Goal: Communication & Community: Answer question/provide support

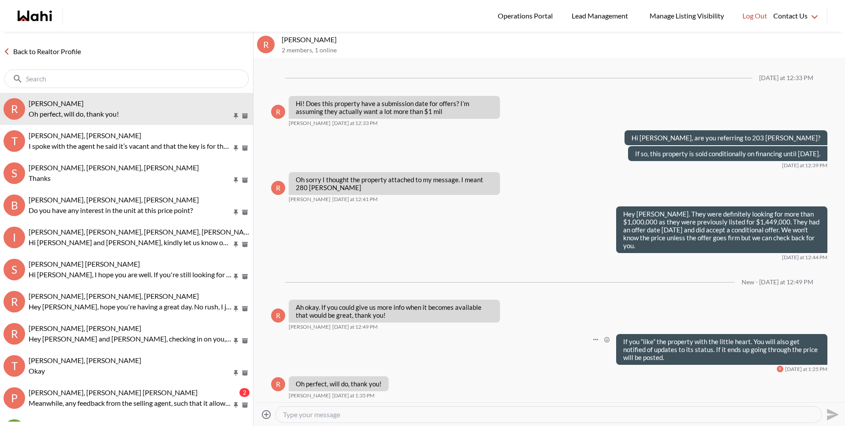
scroll to position [1916, 0]
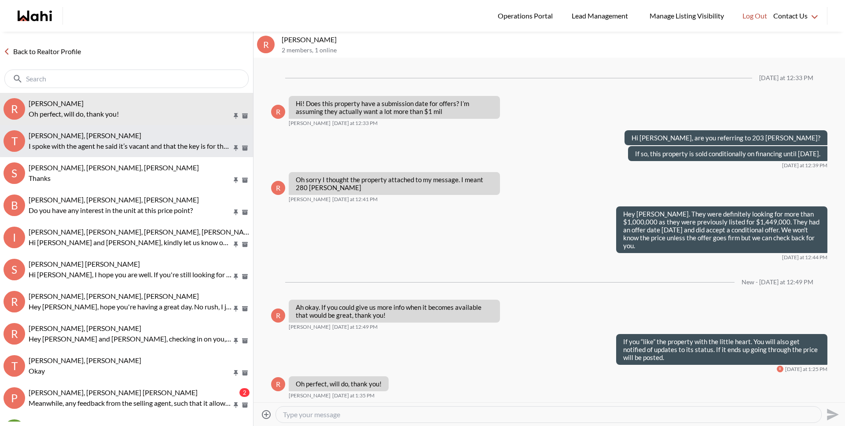
click at [96, 148] on p "I spoke with the agent he said it’s vacant and that the key is for the door not…" at bounding box center [130, 146] width 203 height 11
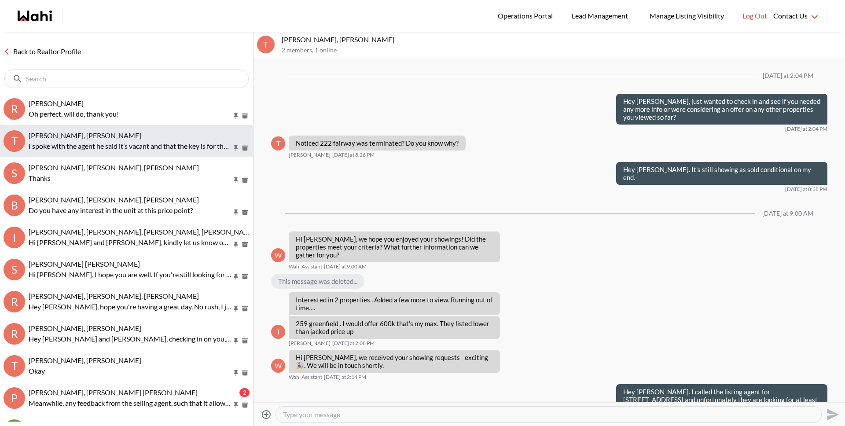
scroll to position [1205, 0]
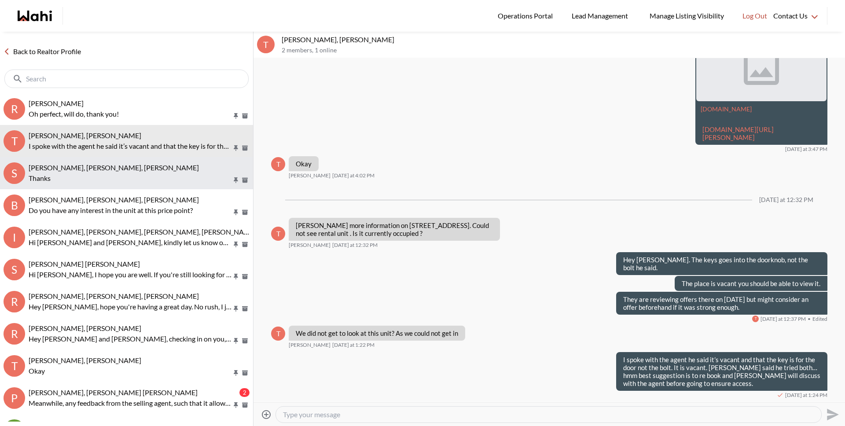
click at [91, 170] on span "[PERSON_NAME], [PERSON_NAME], [PERSON_NAME]" at bounding box center [114, 167] width 170 height 8
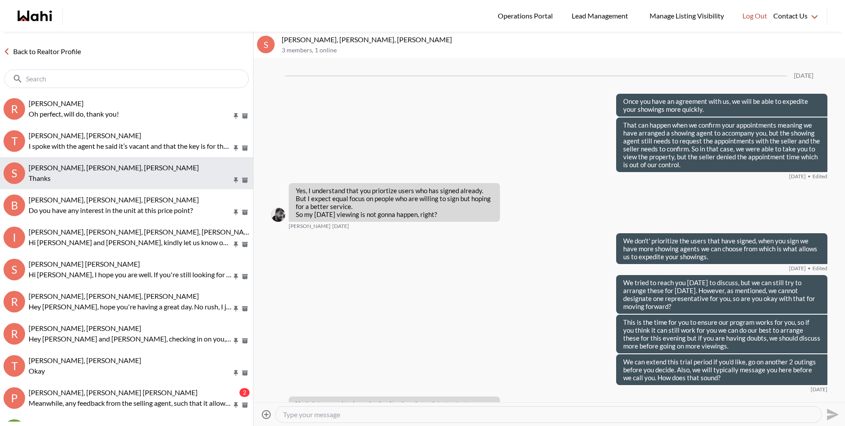
scroll to position [1685, 0]
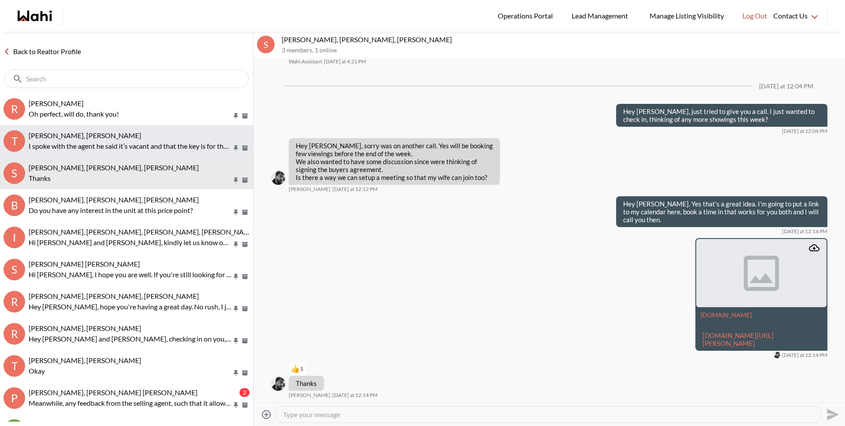
click at [80, 148] on p "I spoke with the agent he said it’s vacant and that the key is for the door not…" at bounding box center [130, 146] width 203 height 11
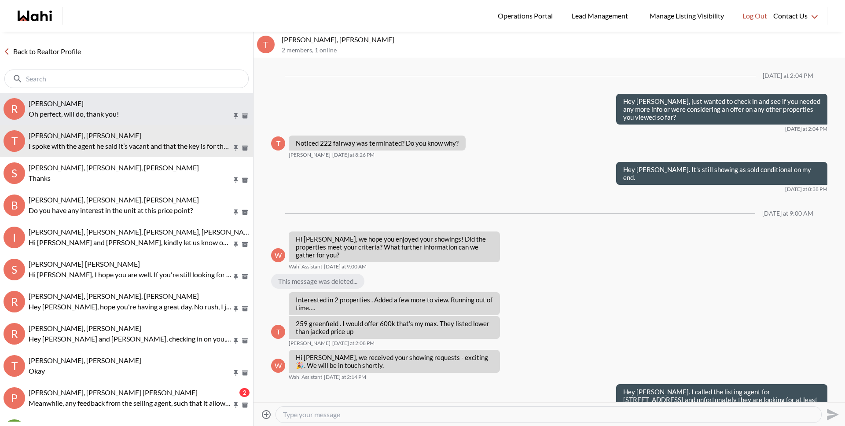
scroll to position [1205, 0]
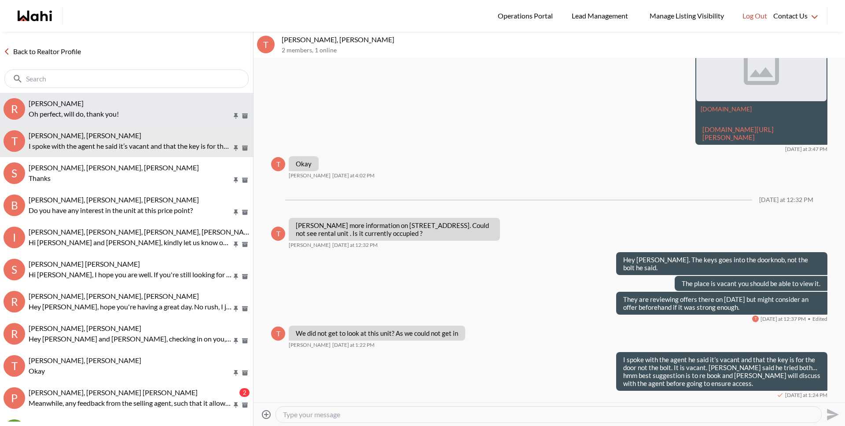
click at [82, 113] on p "Oh perfect, will do, thank you!" at bounding box center [130, 114] width 203 height 11
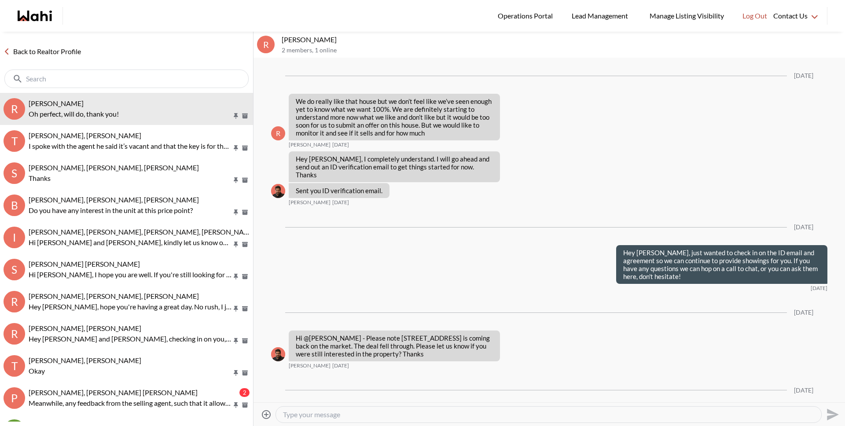
scroll to position [1881, 0]
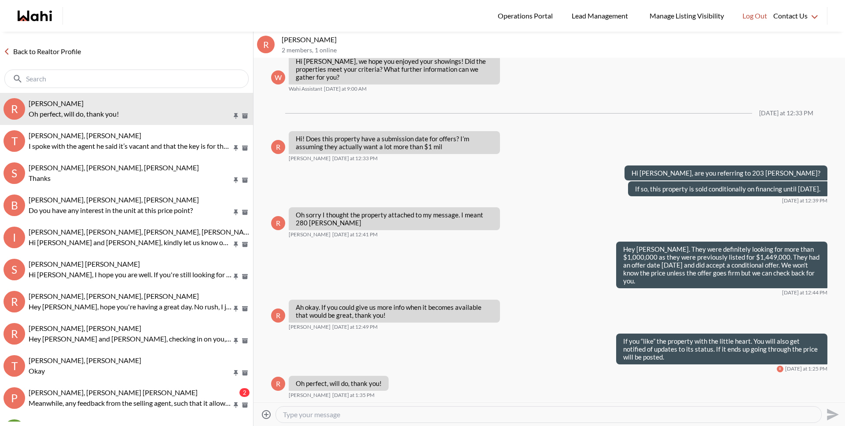
click at [62, 51] on link "Back to Realtor Profile" at bounding box center [42, 51] width 85 height 11
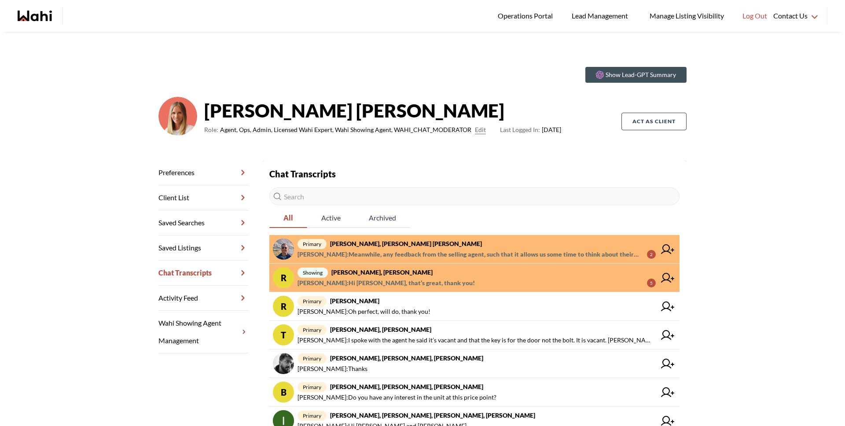
click at [460, 247] on span "primary [PERSON_NAME], [PERSON_NAME] [PERSON_NAME]" at bounding box center [477, 244] width 358 height 11
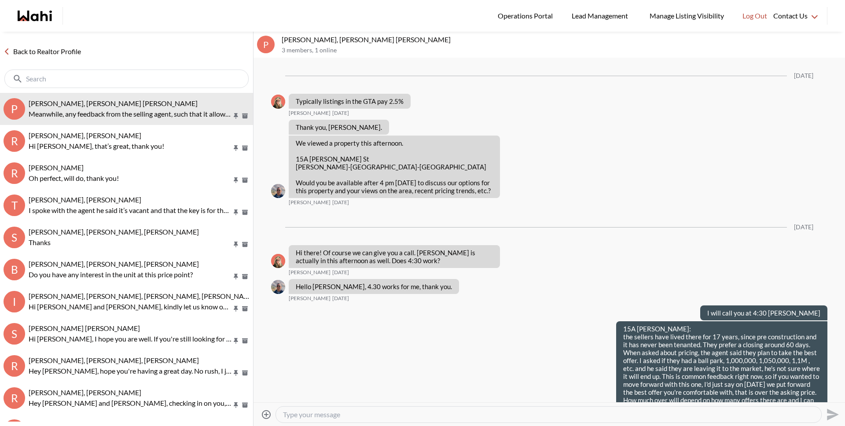
scroll to position [1176, 0]
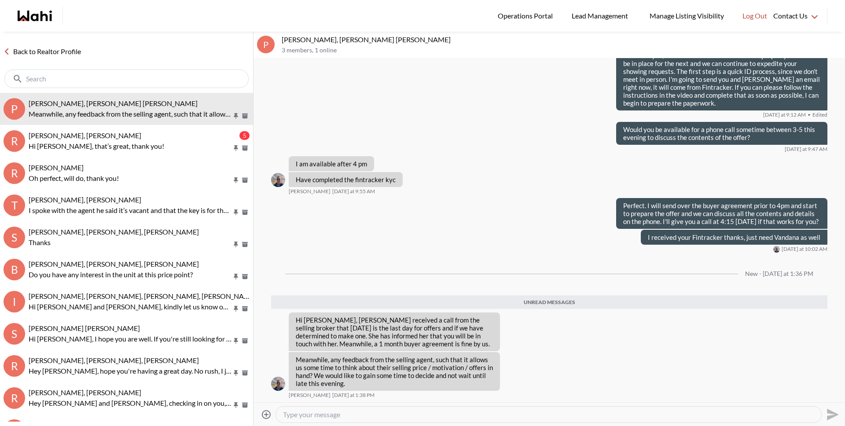
click at [404, 411] on textarea "Type your message" at bounding box center [548, 414] width 531 height 9
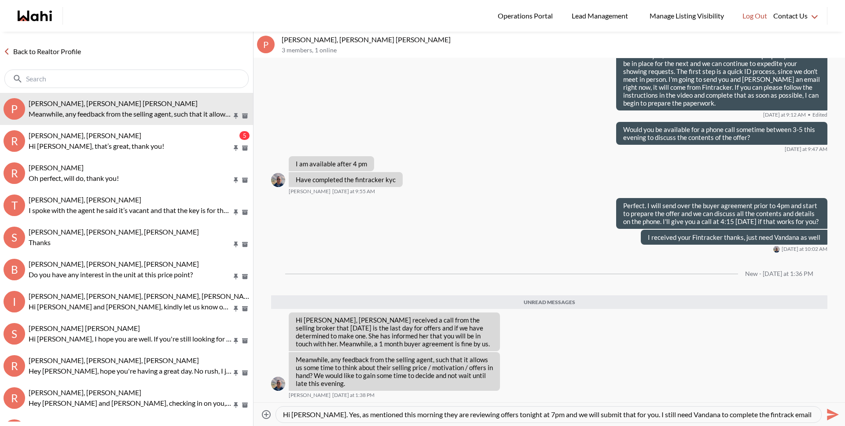
scroll to position [9, 0]
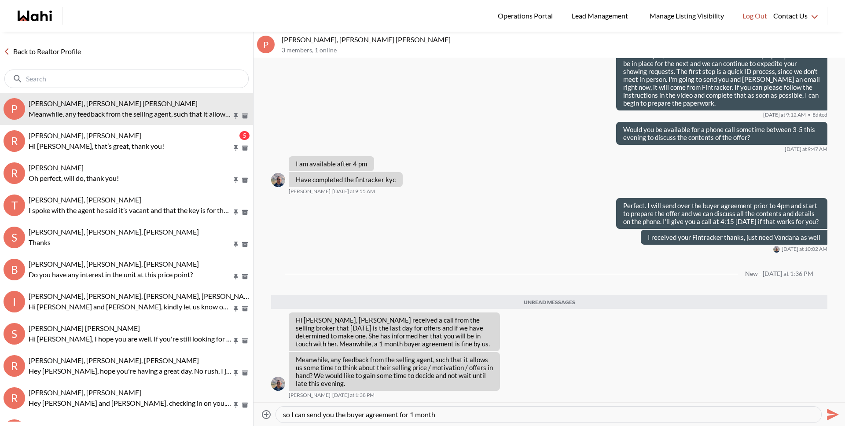
type textarea "Hi [PERSON_NAME]. Yes, as mentioned this morning they are reviewing offers toni…"
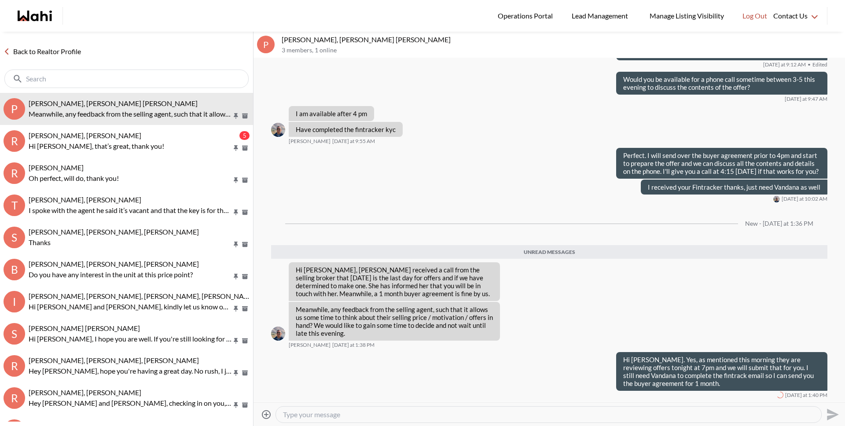
scroll to position [1205, 0]
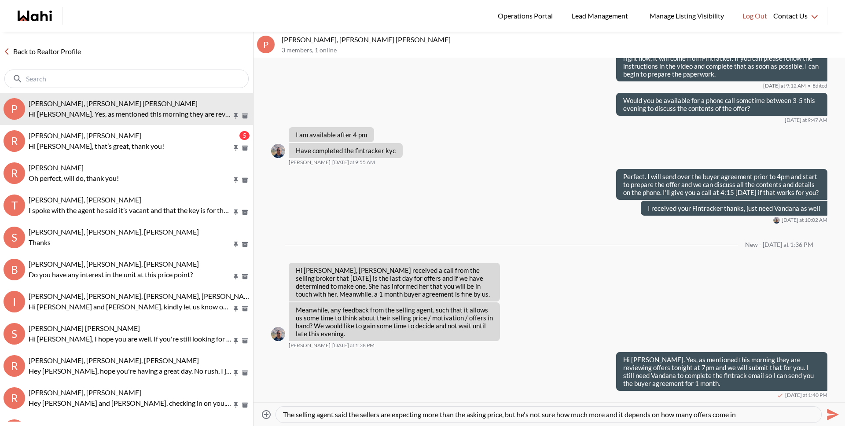
type textarea "The selling agent said the sellers are expecting more than the asking price, bu…"
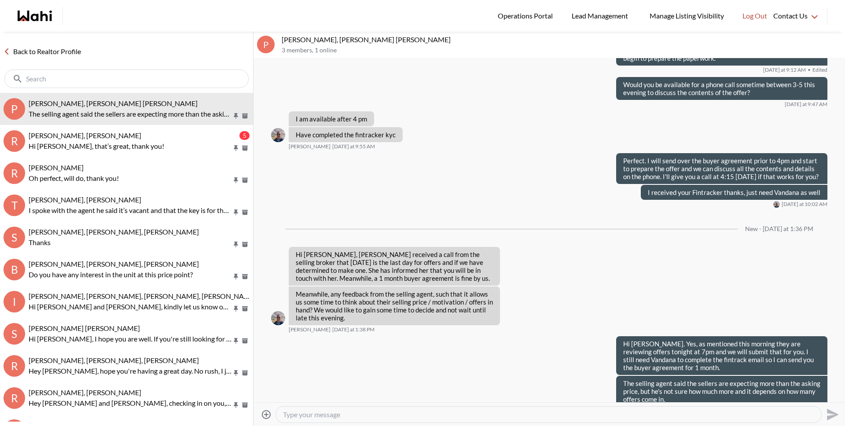
scroll to position [1236, 0]
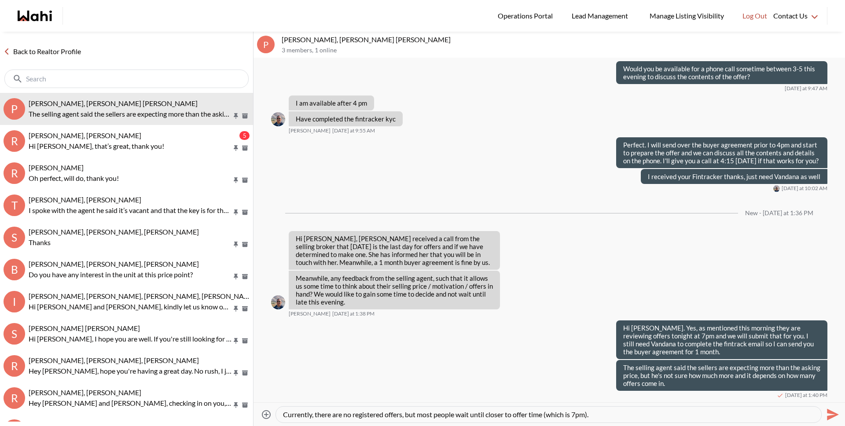
type textarea "Currently, there are no registered offers, but most people wait until closer to…"
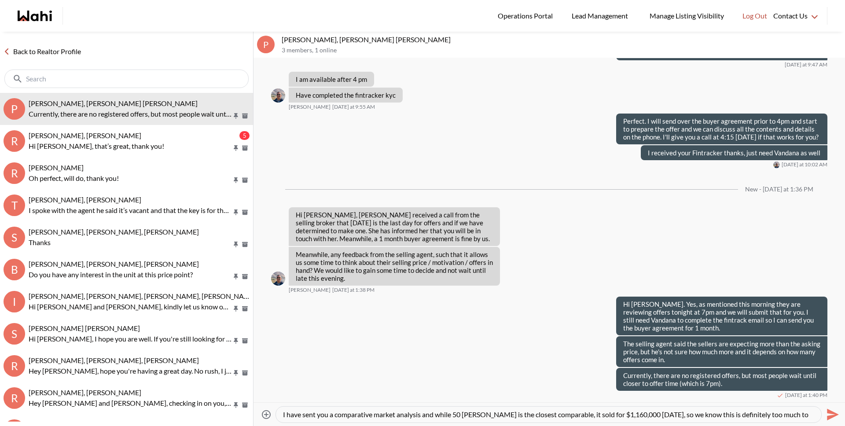
scroll to position [9, 0]
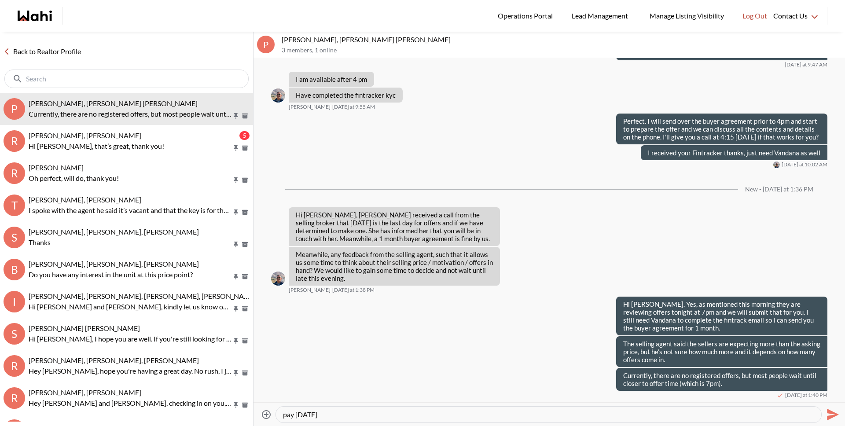
type textarea "I have sent you a comparative market analysis and while 50 [PERSON_NAME] is the…"
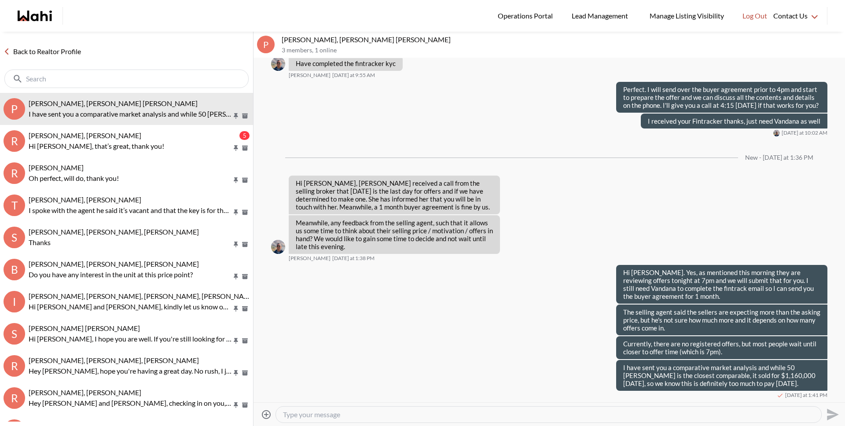
drag, startPoint x: 390, startPoint y: 420, endPoint x: 390, endPoint y: 416, distance: 4.9
click at [390, 420] on div at bounding box center [549, 415] width 546 height 16
click at [390, 415] on textarea "Type your message" at bounding box center [548, 414] width 531 height 9
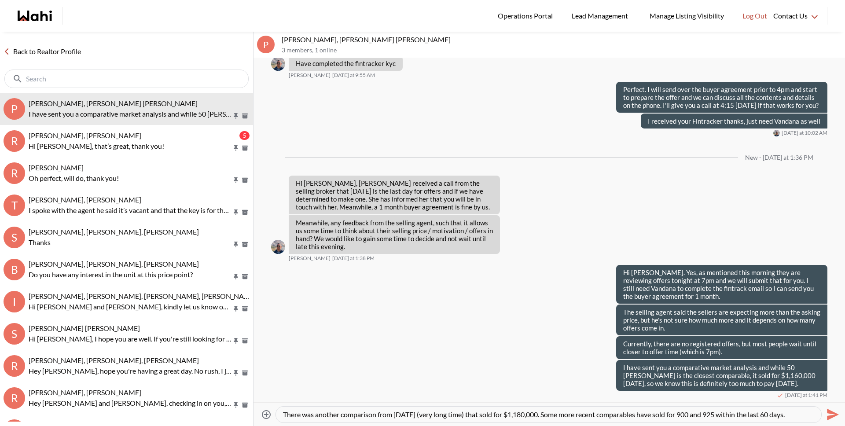
type textarea "There was another comparison from [DATE] (very long time) that sold for $1,180,…"
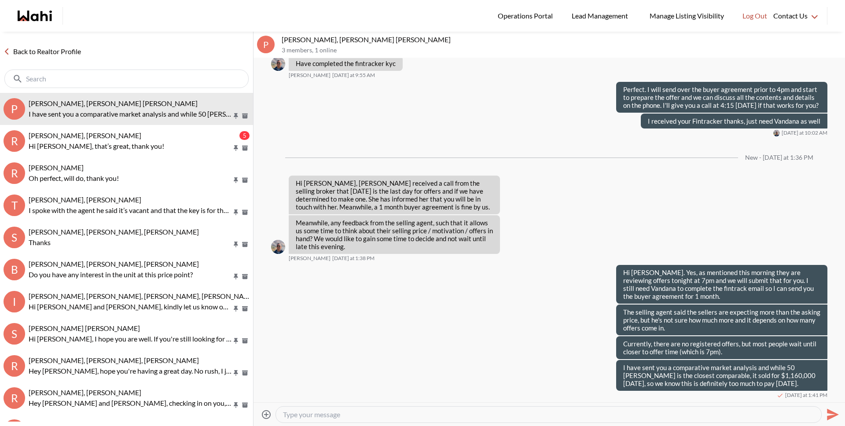
scroll to position [1323, 0]
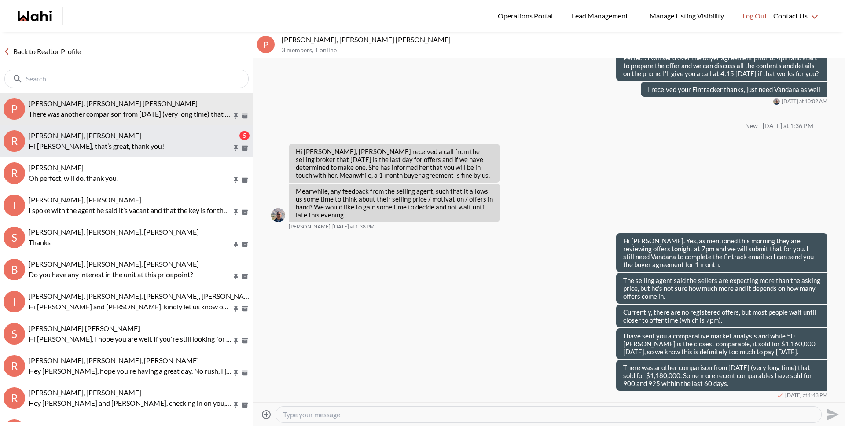
click at [112, 134] on div "[PERSON_NAME], [PERSON_NAME]" at bounding box center [133, 135] width 209 height 9
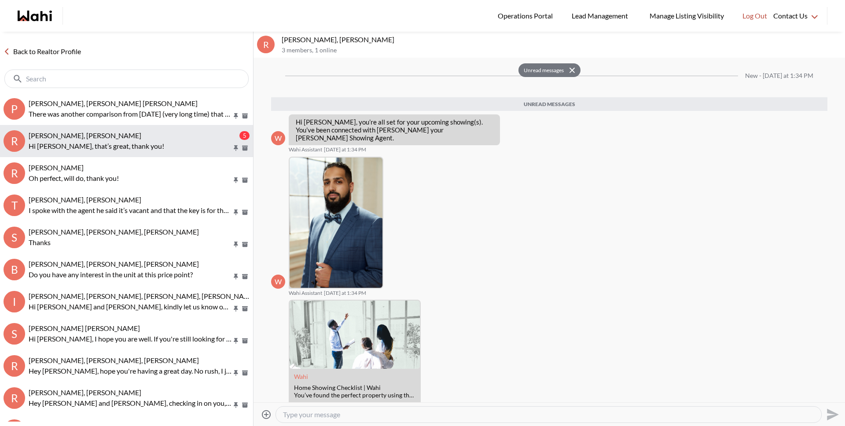
scroll to position [113, 0]
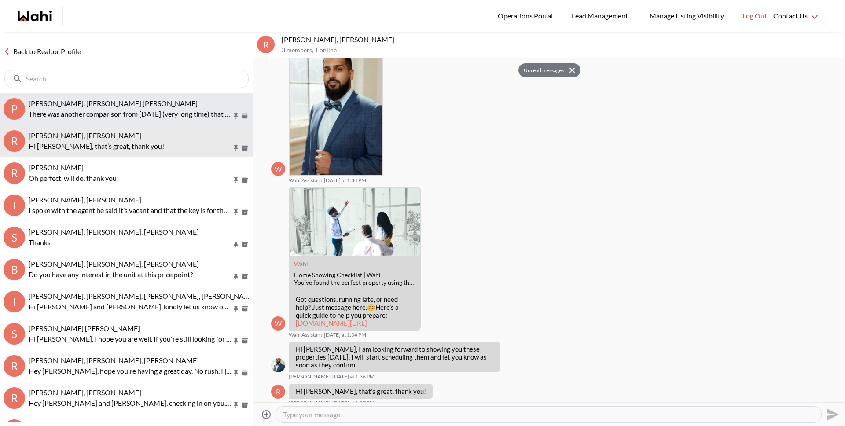
click at [107, 103] on span "[PERSON_NAME], [PERSON_NAME] [PERSON_NAME]" at bounding box center [113, 103] width 169 height 8
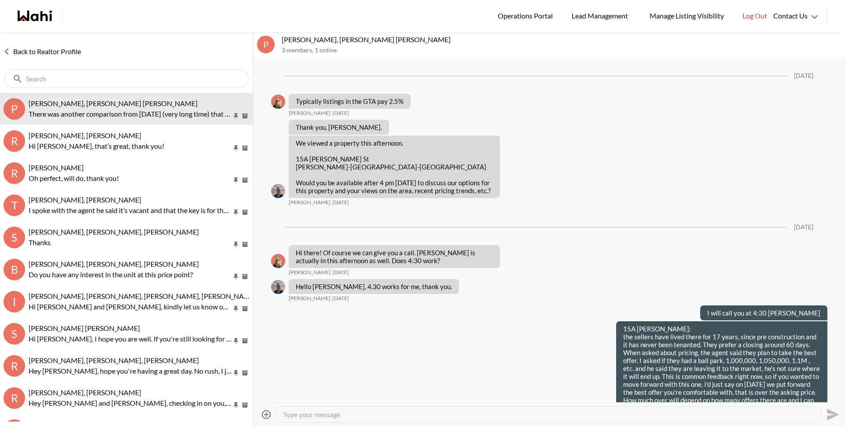
scroll to position [1288, 0]
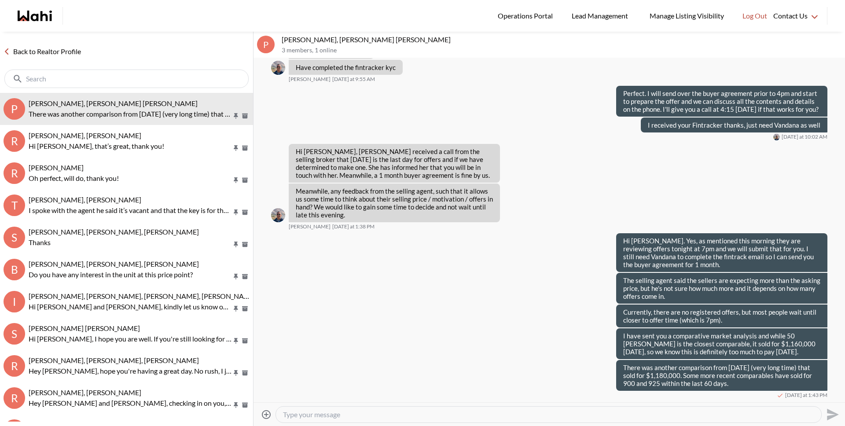
click at [336, 413] on textarea "Type your message" at bounding box center [548, 414] width 531 height 9
type textarea "There was one more that sold for 999,999 about [DATE] that I would consider som…"
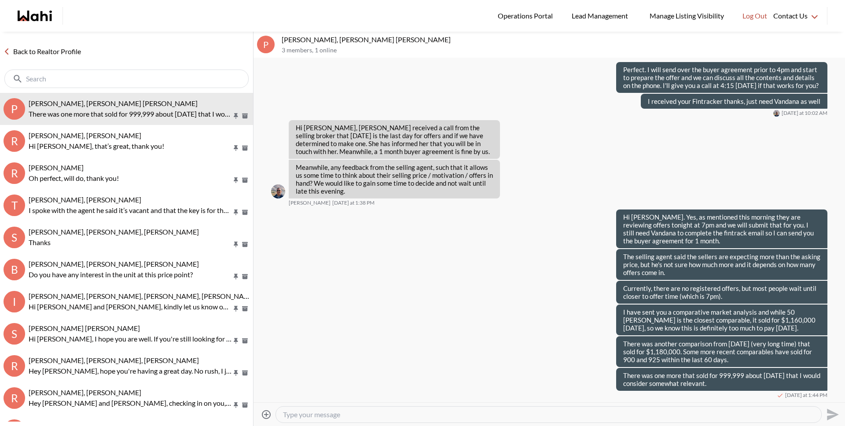
click at [69, 47] on link "Back to Realtor Profile" at bounding box center [42, 51] width 85 height 11
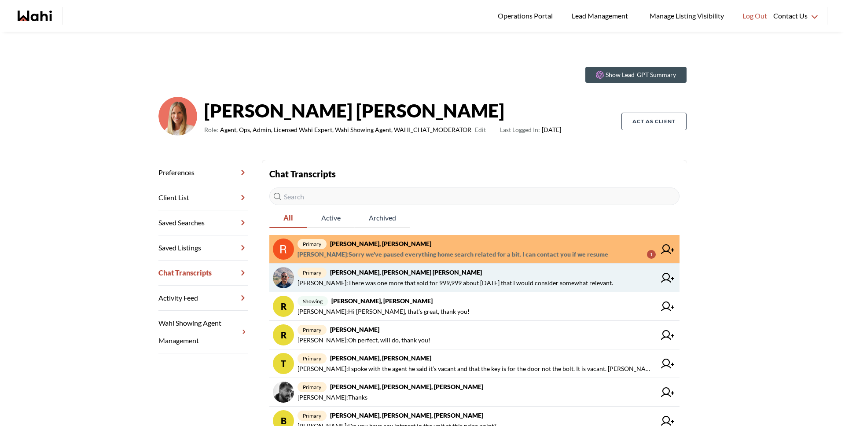
click at [394, 269] on strong "[PERSON_NAME], [PERSON_NAME] [PERSON_NAME]" at bounding box center [406, 272] width 152 height 7
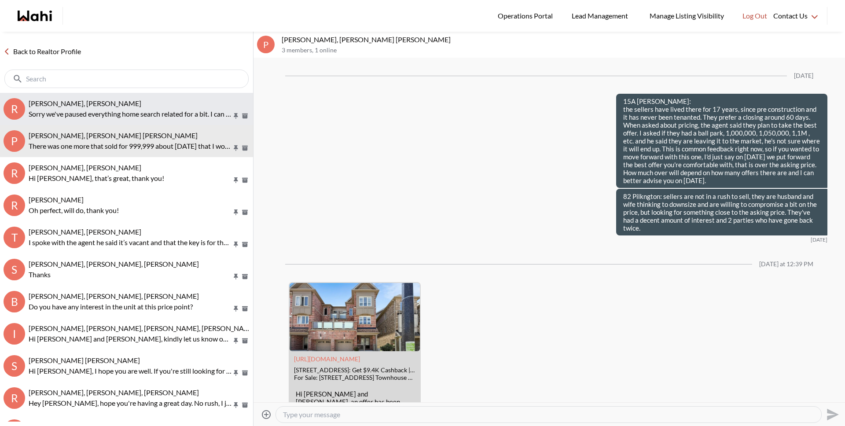
scroll to position [1076, 0]
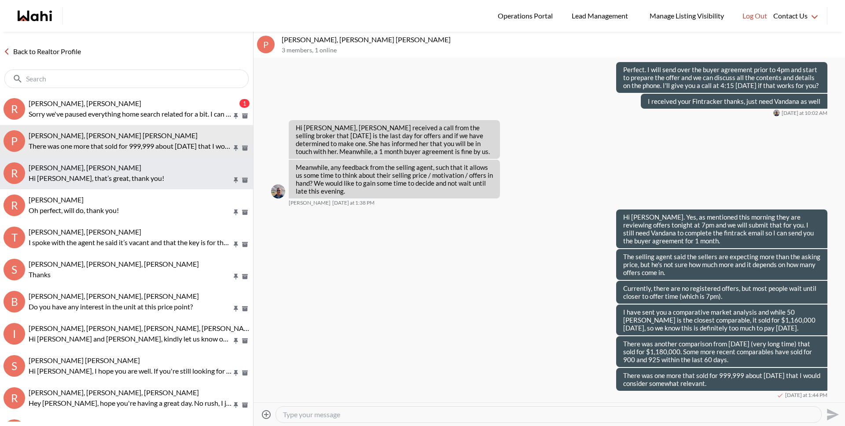
click at [134, 173] on p "Hi [PERSON_NAME], that’s great, thank you!" at bounding box center [130, 178] width 203 height 11
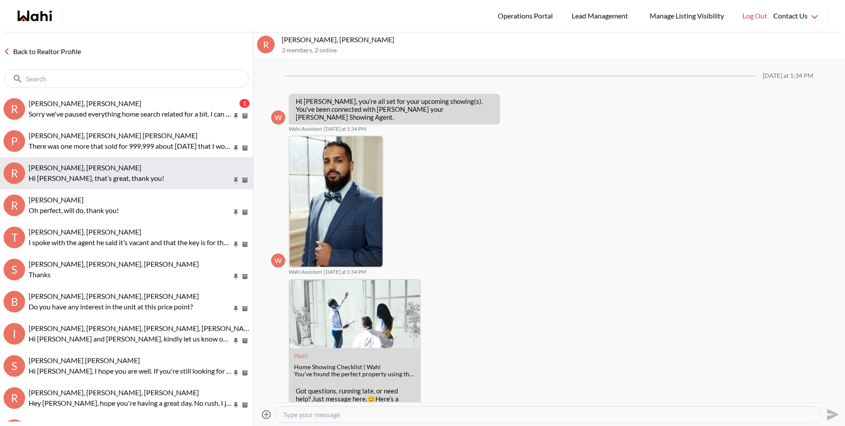
scroll to position [92, 0]
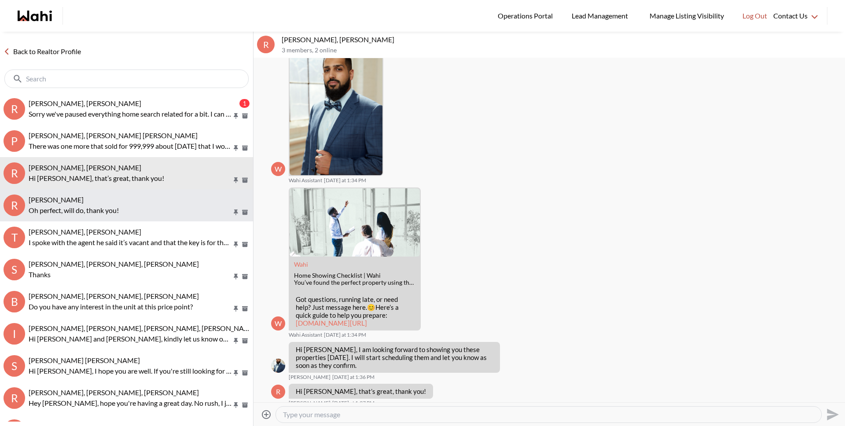
click at [96, 218] on button "R [PERSON_NAME], [PERSON_NAME] perfect, will do, thank you!" at bounding box center [126, 205] width 253 height 32
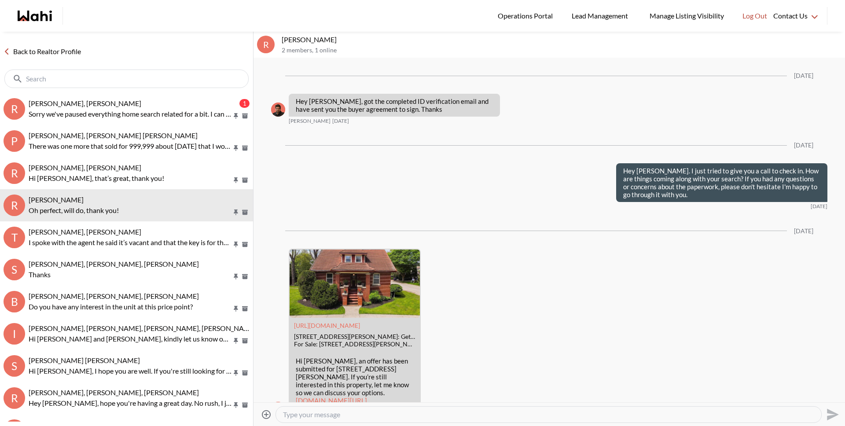
scroll to position [1438, 0]
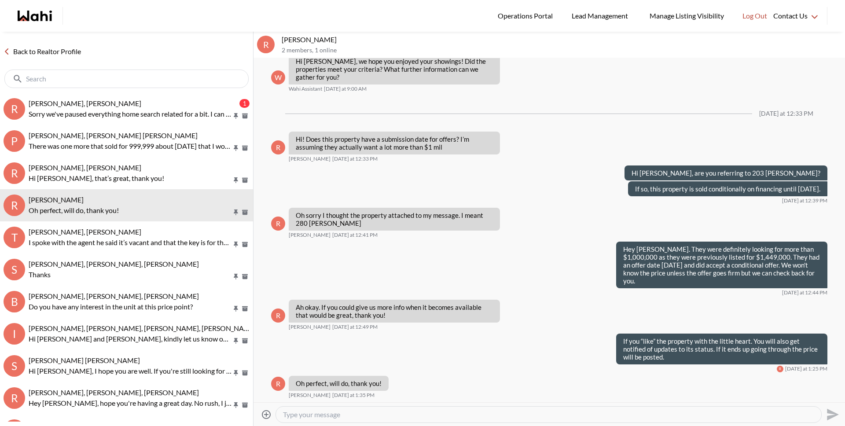
click at [299, 417] on textarea "Type your message" at bounding box center [548, 414] width 531 height 9
paste textarea "We will be sending a CoRep Document that you will need to sign prior to your ou…"
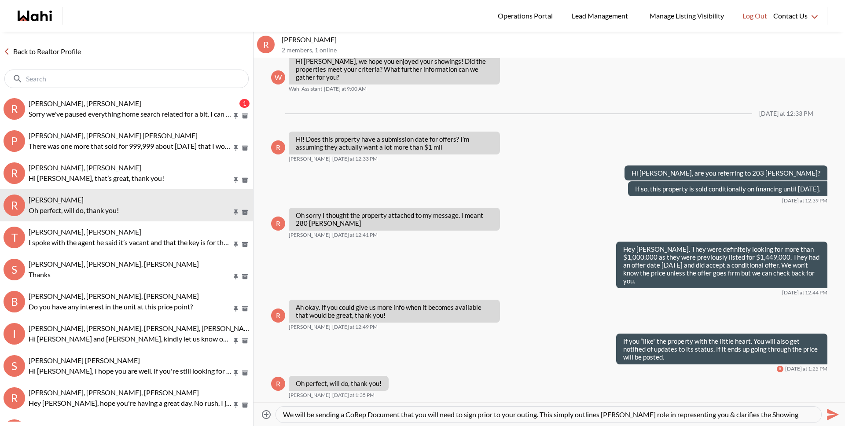
drag, startPoint x: 305, startPoint y: 413, endPoint x: 262, endPoint y: 410, distance: 43.7
click at [262, 410] on div "Attach files We will be sending a CoRep Document that you will need to sign pri…" at bounding box center [549, 415] width 585 height 20
type textarea "My colleague [PERSON_NAME] sent you a CoRep Document that you will need to sign…"
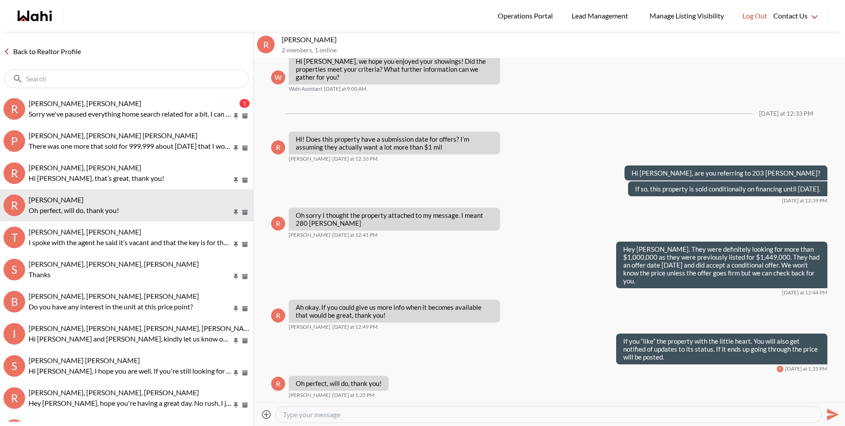
scroll to position [1496, 0]
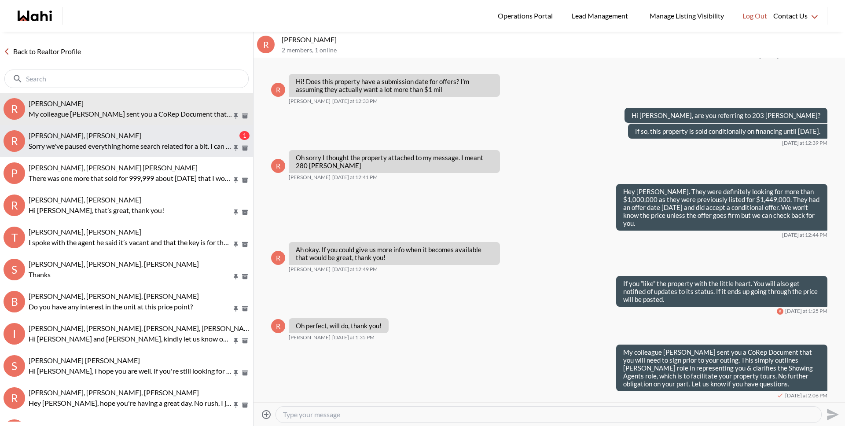
click at [120, 147] on p "Sorry we've paused everything home search related for a bit. I can contact you …" at bounding box center [130, 146] width 203 height 11
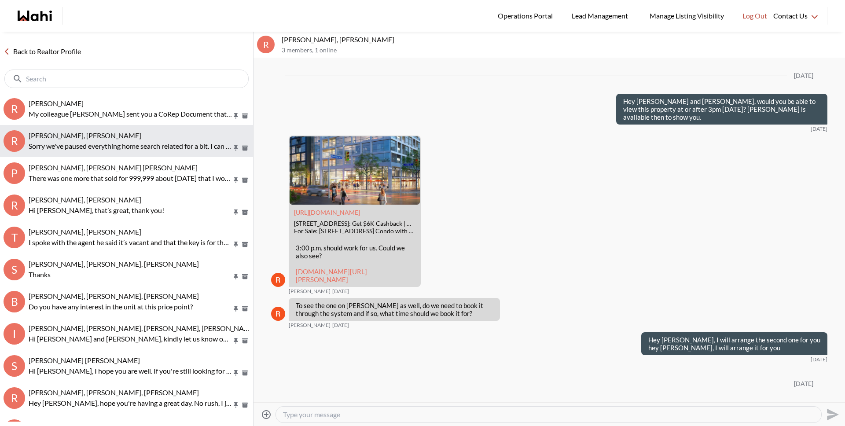
scroll to position [1649, 0]
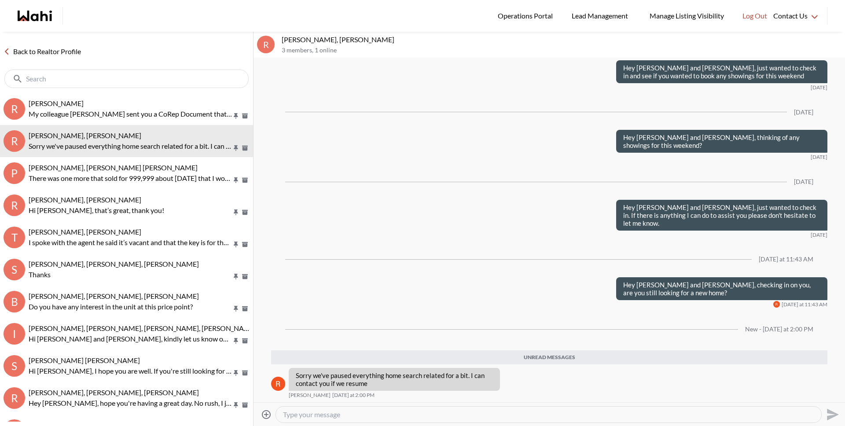
click at [362, 413] on textarea "Type your message" at bounding box center [548, 414] width 531 height 9
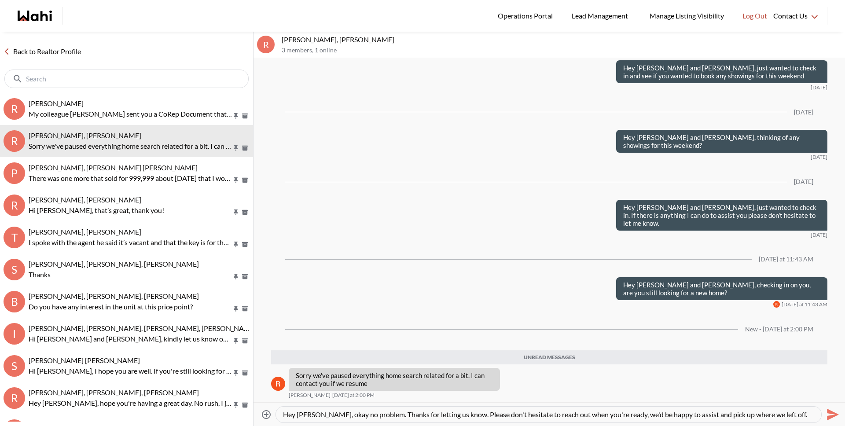
scroll to position [9, 0]
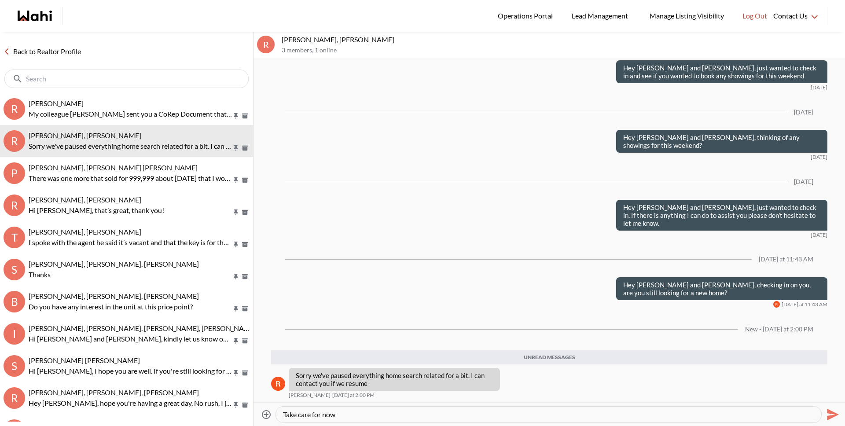
type textarea "Hey [PERSON_NAME], okay no problem. Thanks for letting us know. Please don't he…"
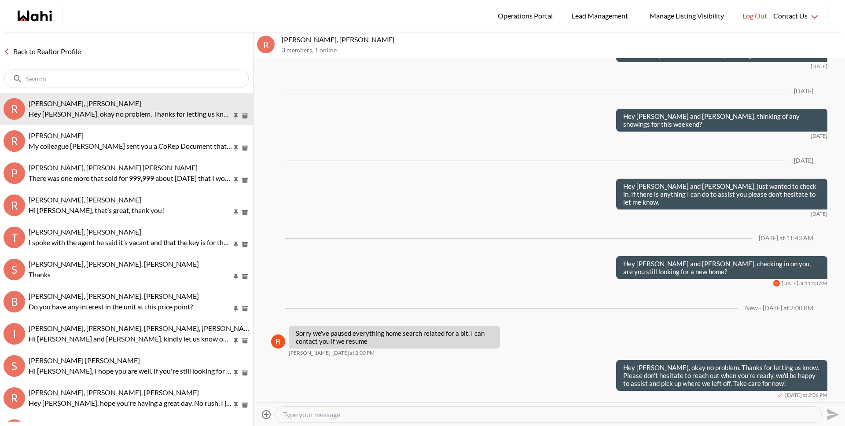
scroll to position [1670, 0]
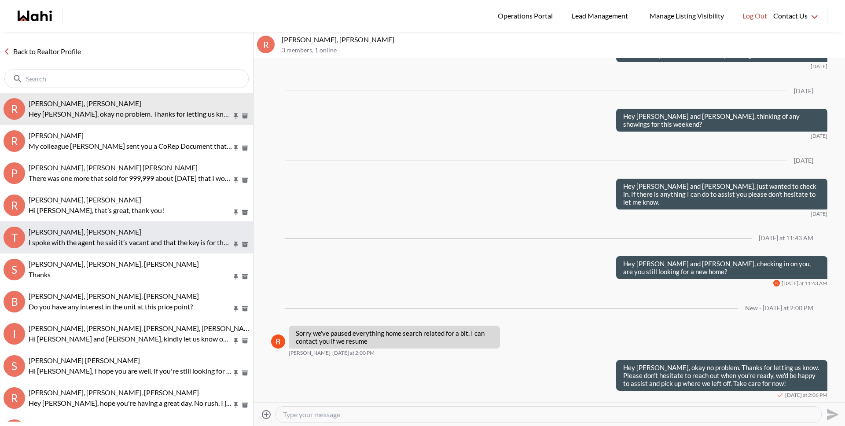
click at [99, 225] on button "[PERSON_NAME], [PERSON_NAME] spoke with the agent he said it’s vacant and that …" at bounding box center [126, 237] width 253 height 32
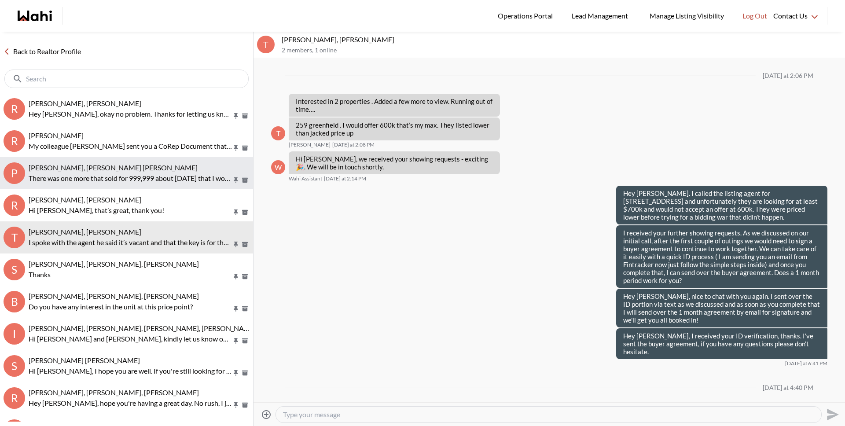
scroll to position [1022, 0]
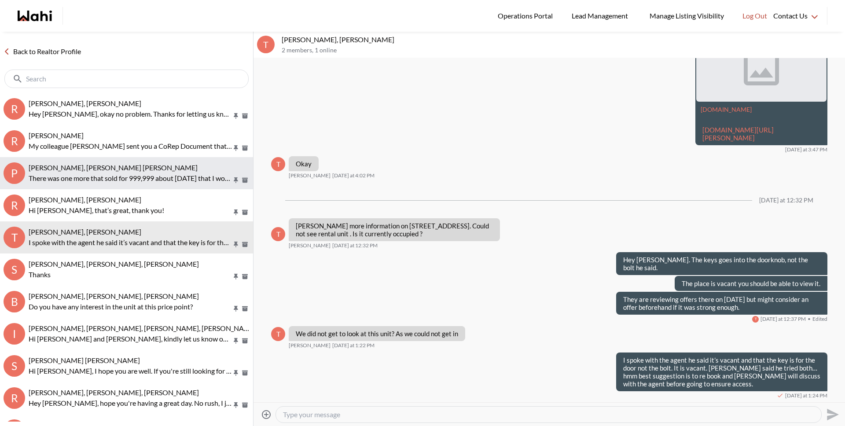
click at [99, 177] on p "There was one more that sold for 999,999 about [DATE] that I would consider som…" at bounding box center [130, 178] width 203 height 11
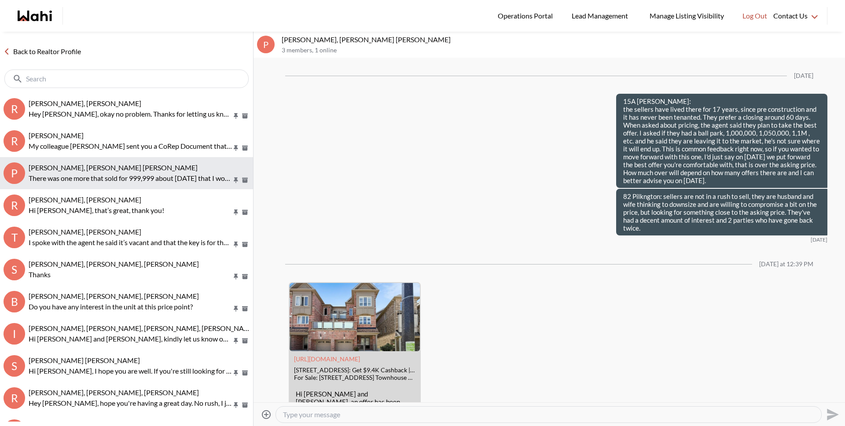
scroll to position [1076, 0]
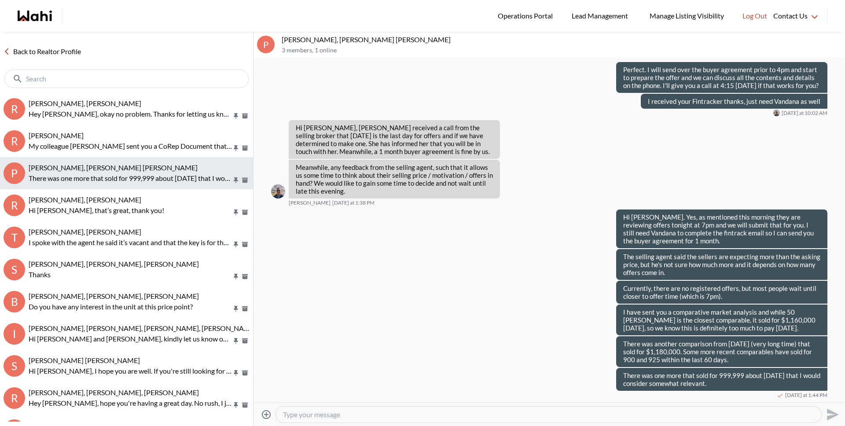
click at [111, 162] on button "P [PERSON_NAME], [PERSON_NAME] [PERSON_NAME] There was one more that sold for 9…" at bounding box center [126, 173] width 253 height 32
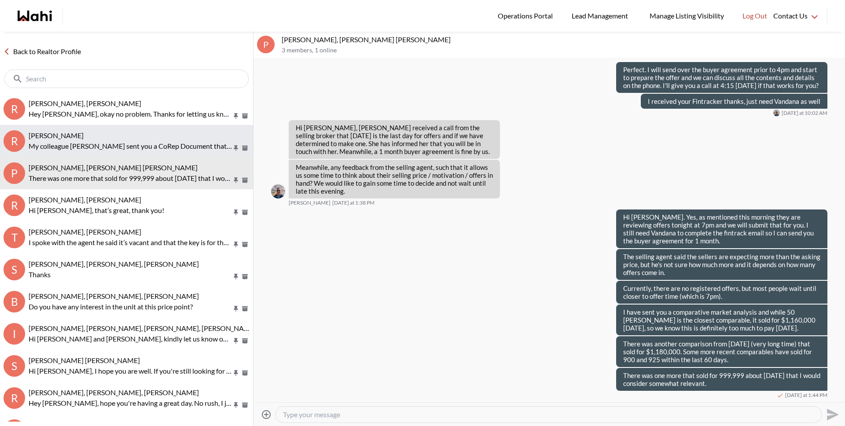
click at [107, 142] on p "My colleague [PERSON_NAME] sent you a CoRep Document that you will need to sign…" at bounding box center [130, 146] width 203 height 11
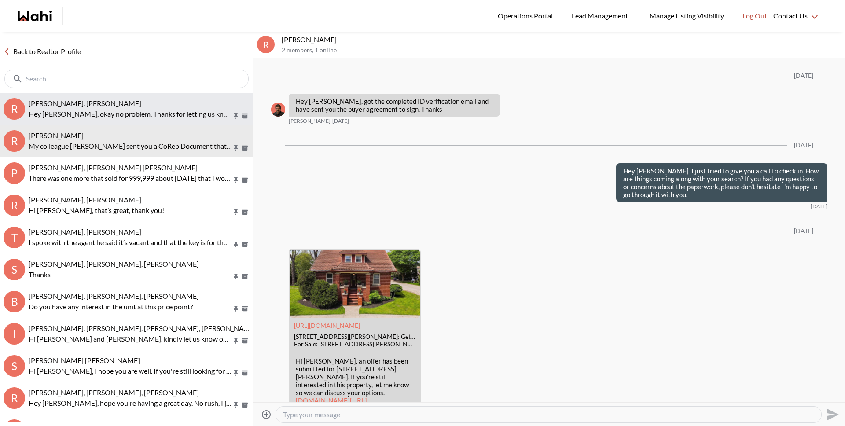
click at [103, 117] on p "Hey [PERSON_NAME], okay no problem. Thanks for letting us know. Please don't he…" at bounding box center [130, 114] width 203 height 11
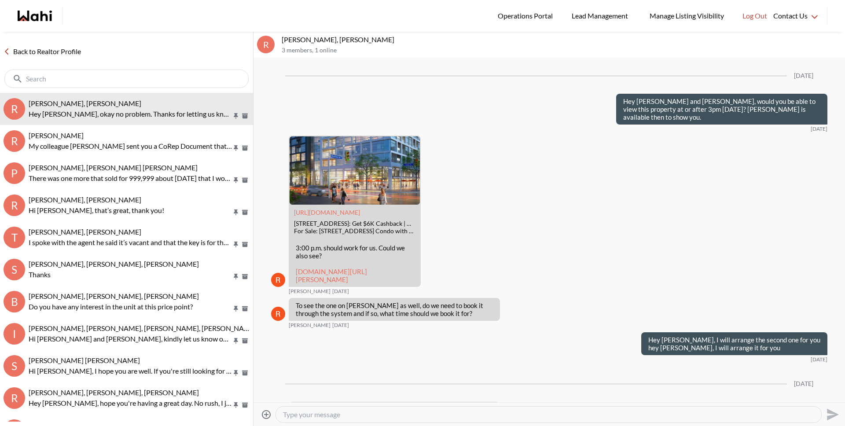
scroll to position [1635, 0]
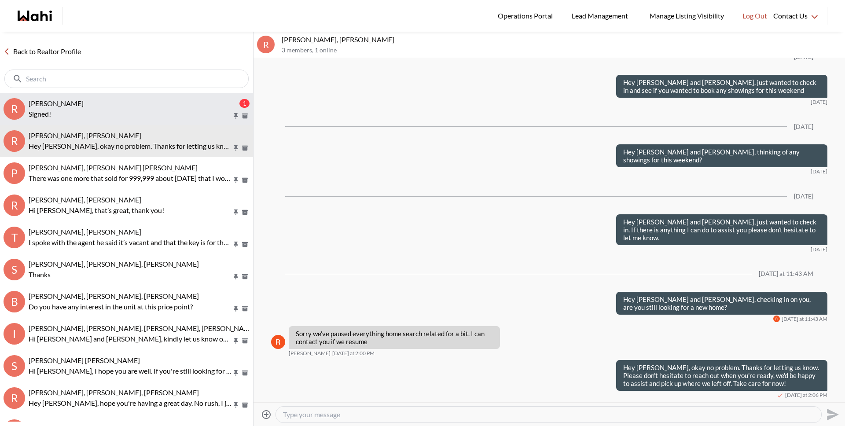
click at [193, 103] on div "[PERSON_NAME]" at bounding box center [133, 103] width 209 height 9
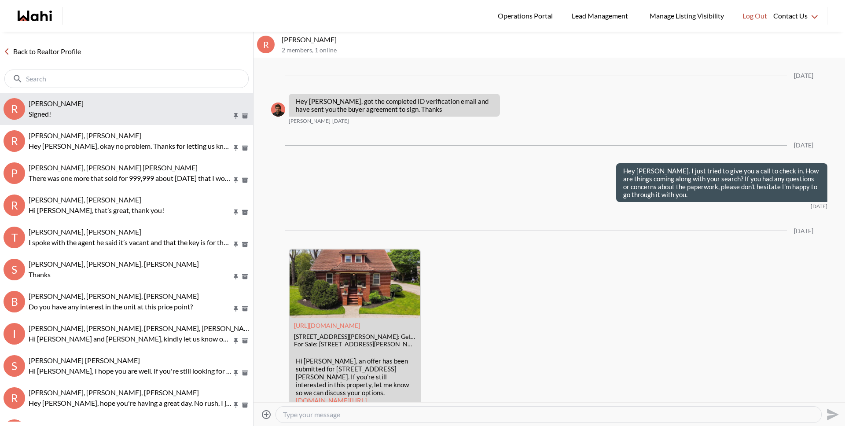
scroll to position [1579, 0]
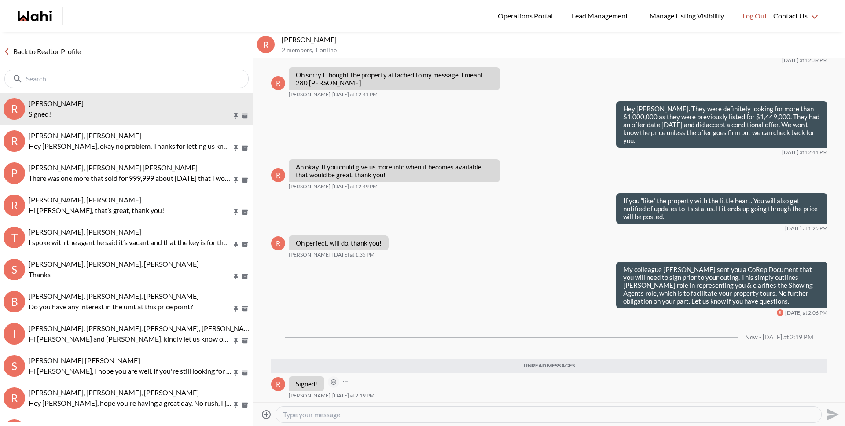
click at [338, 380] on button "Open Reaction Selector" at bounding box center [333, 381] width 11 height 11
click at [373, 366] on button "Select Reaction: Heart" at bounding box center [379, 363] width 18 height 18
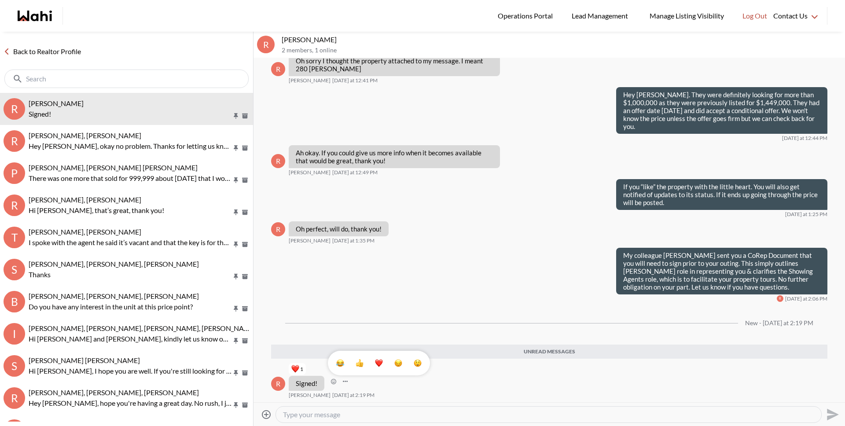
scroll to position [1593, 0]
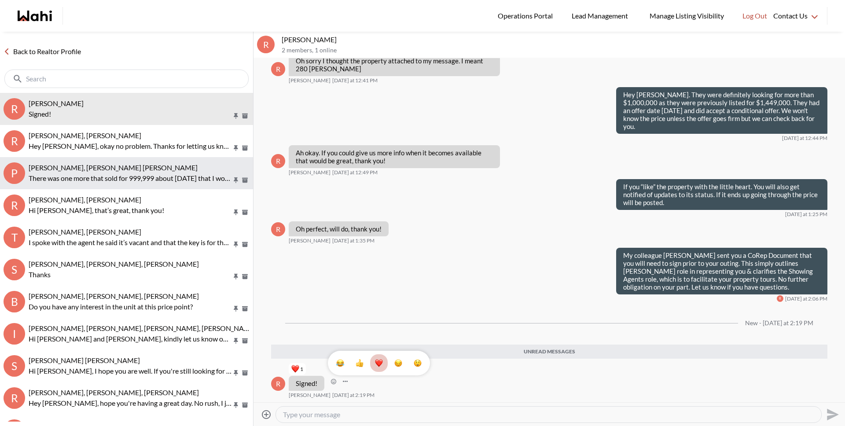
click at [146, 164] on div "[PERSON_NAME], [PERSON_NAME] [PERSON_NAME]" at bounding box center [139, 167] width 221 height 9
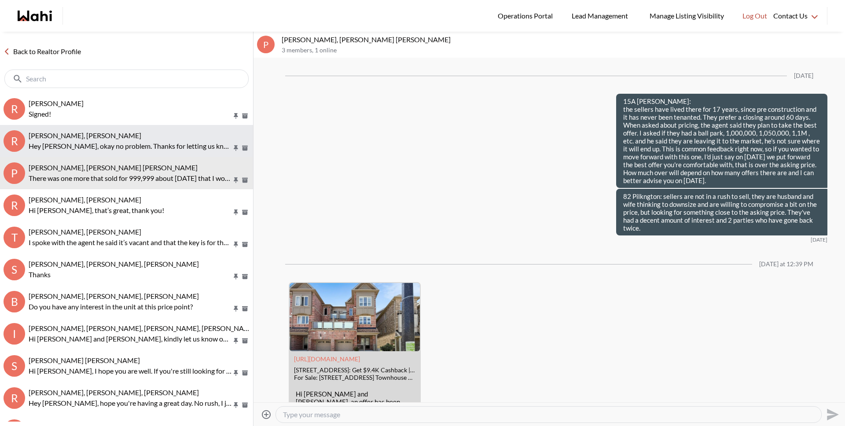
scroll to position [1076, 0]
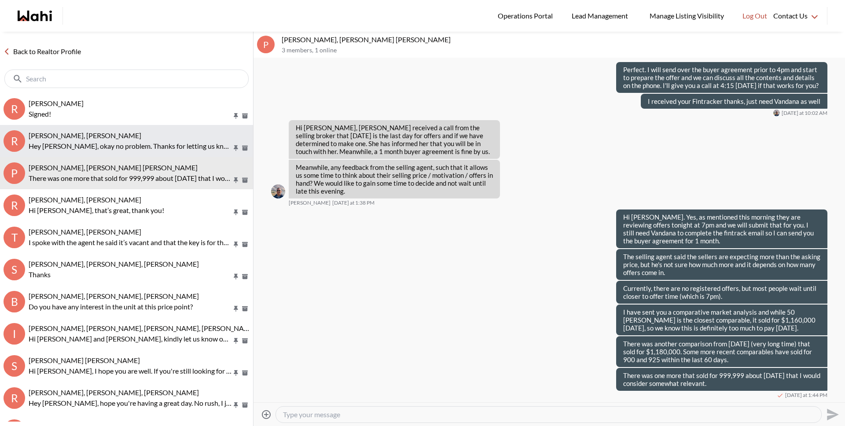
click at [146, 148] on p "Hey [PERSON_NAME], okay no problem. Thanks for letting us know. Please don't he…" at bounding box center [130, 146] width 203 height 11
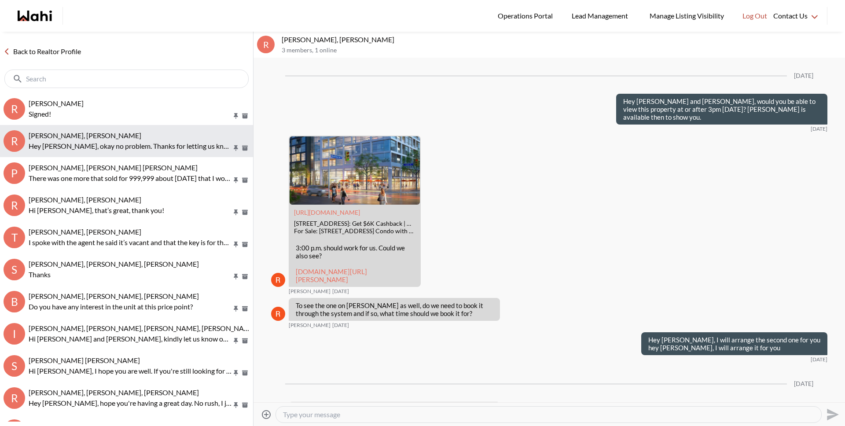
scroll to position [1635, 0]
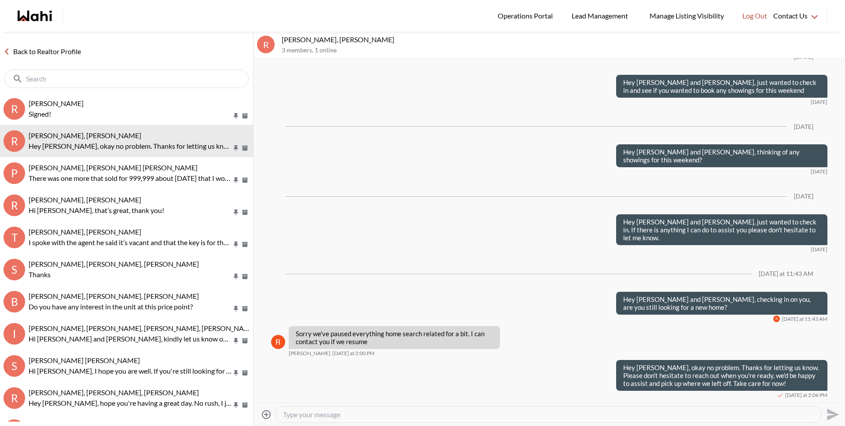
click at [64, 50] on link "Back to Realtor Profile" at bounding box center [42, 51] width 85 height 11
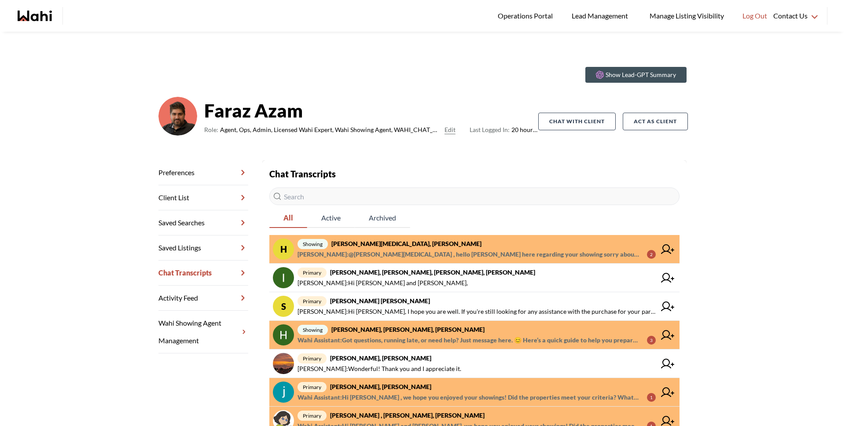
click at [417, 243] on span "showing Habon Muse, Paul, Faraz" at bounding box center [477, 244] width 358 height 11
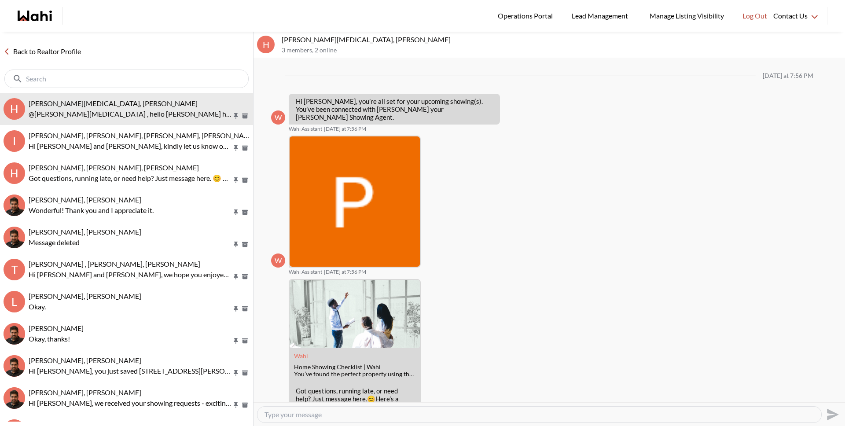
scroll to position [494, 0]
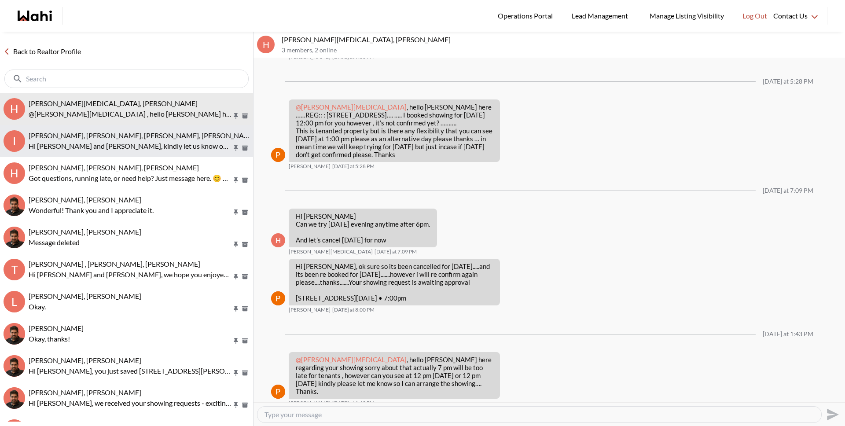
click at [158, 148] on p "Hi [PERSON_NAME] and [PERSON_NAME], kindly let us know once everything is compl…" at bounding box center [130, 146] width 203 height 11
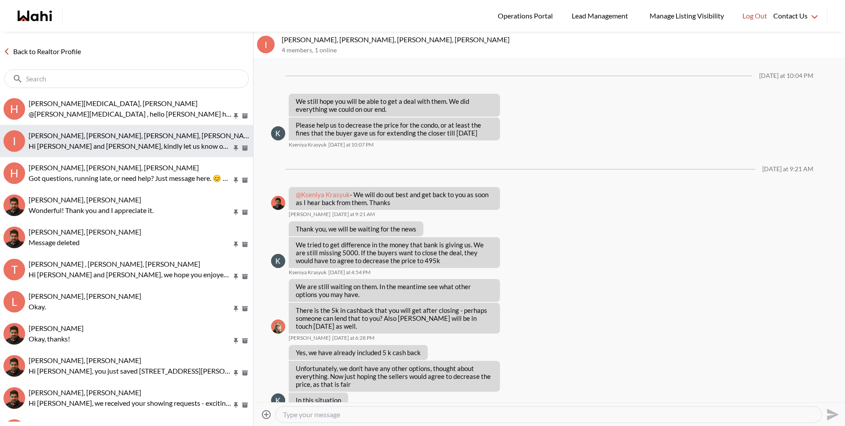
scroll to position [584, 0]
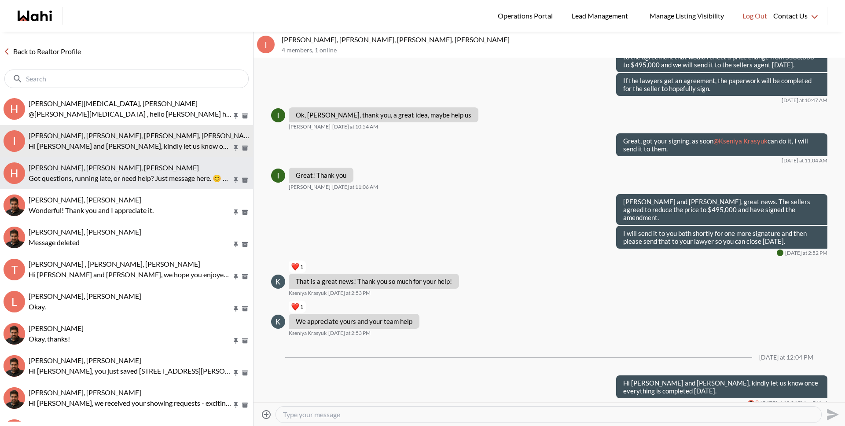
click at [155, 166] on div "Heidy Jaeger, Rohit, Faraz" at bounding box center [139, 167] width 221 height 9
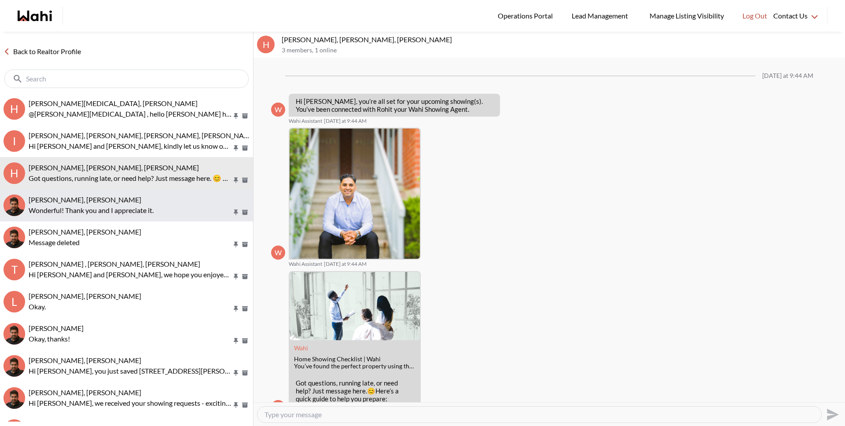
scroll to position [31, 0]
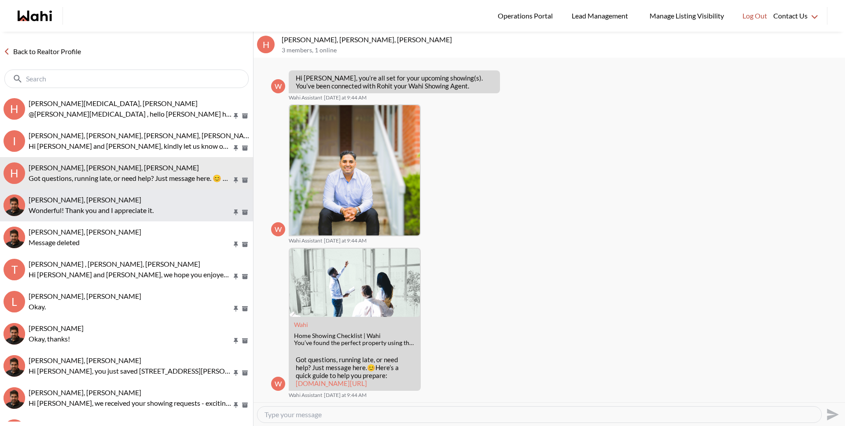
click at [141, 206] on p "Wonderful! Thank you and I appreciate it." at bounding box center [130, 210] width 203 height 11
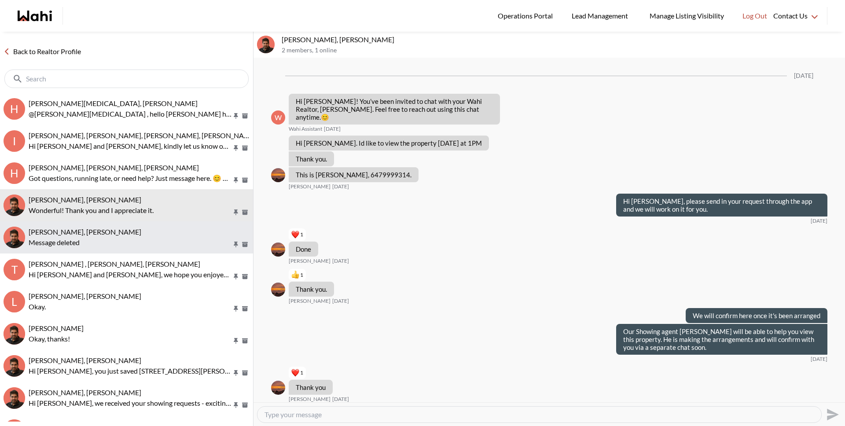
scroll to position [446, 0]
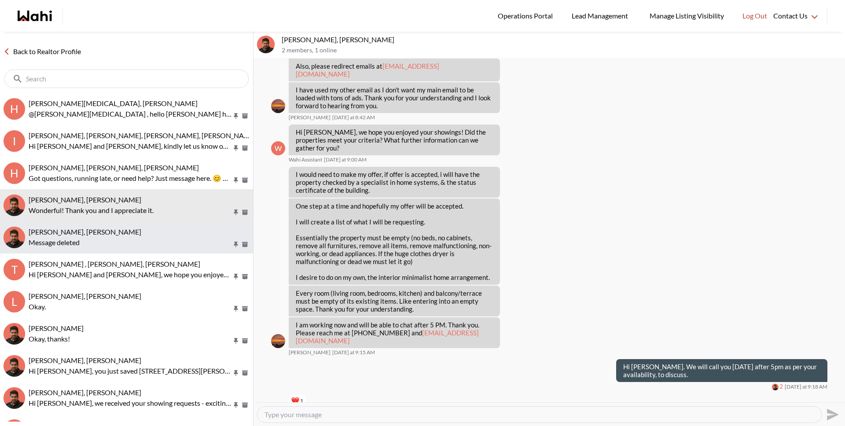
click at [137, 227] on button "Souhel Bally, Faraz Message deleted" at bounding box center [126, 237] width 253 height 32
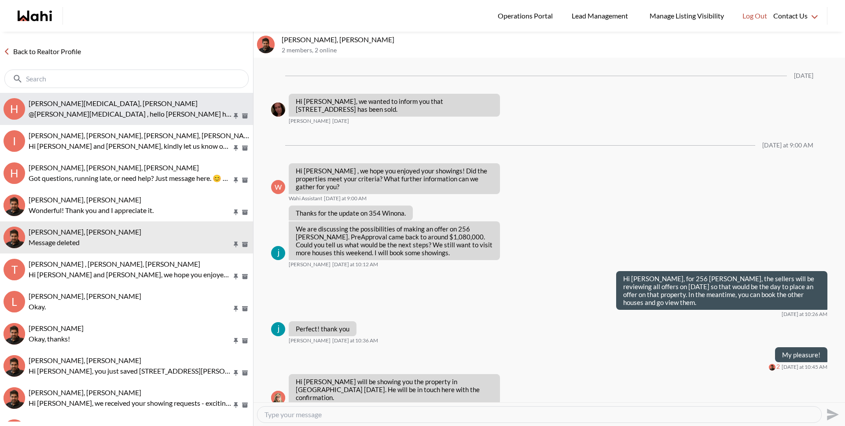
scroll to position [983, 0]
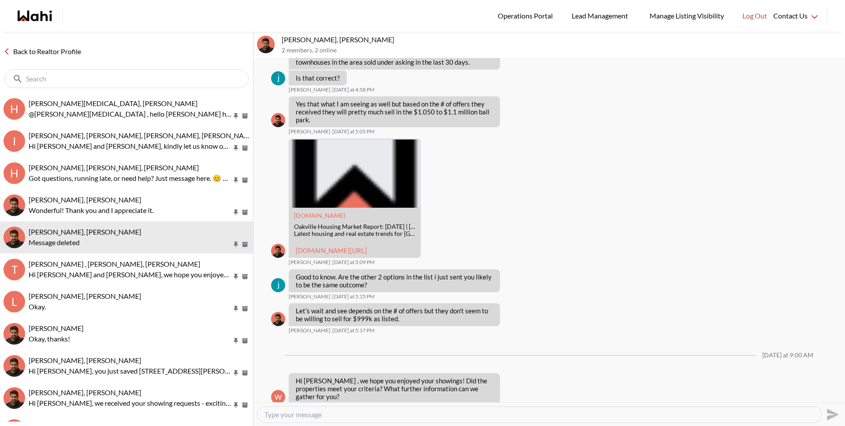
click at [67, 50] on link "Back to Realtor Profile" at bounding box center [42, 51] width 85 height 11
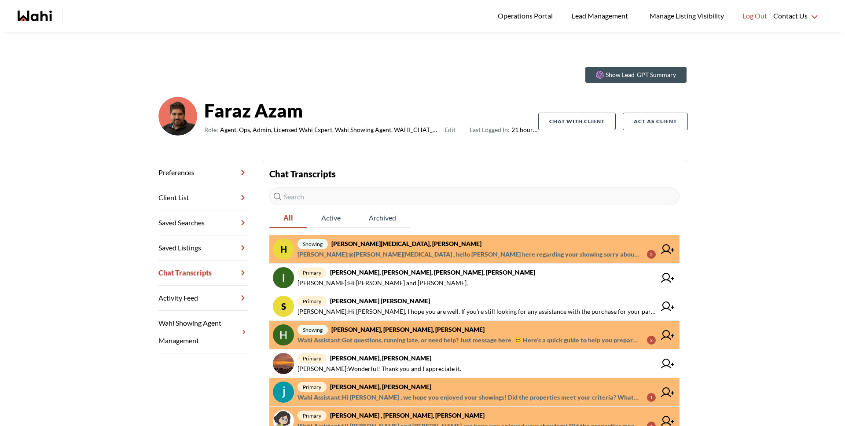
click at [407, 247] on span "showing Habon Muse, Paul, Faraz" at bounding box center [477, 244] width 358 height 11
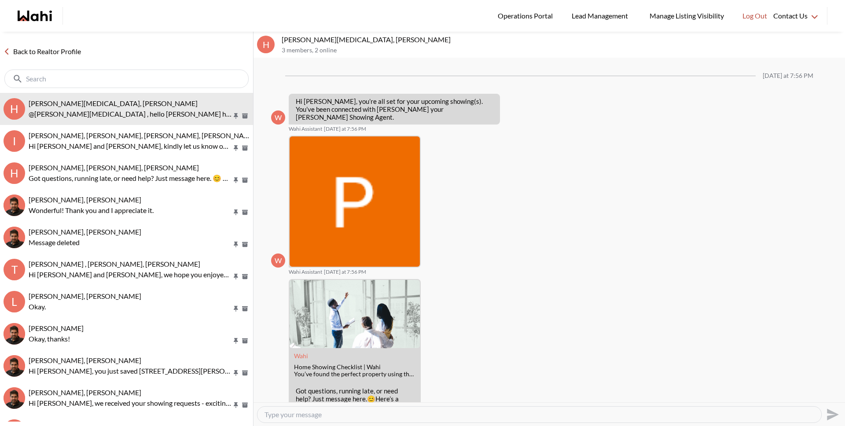
scroll to position [494, 0]
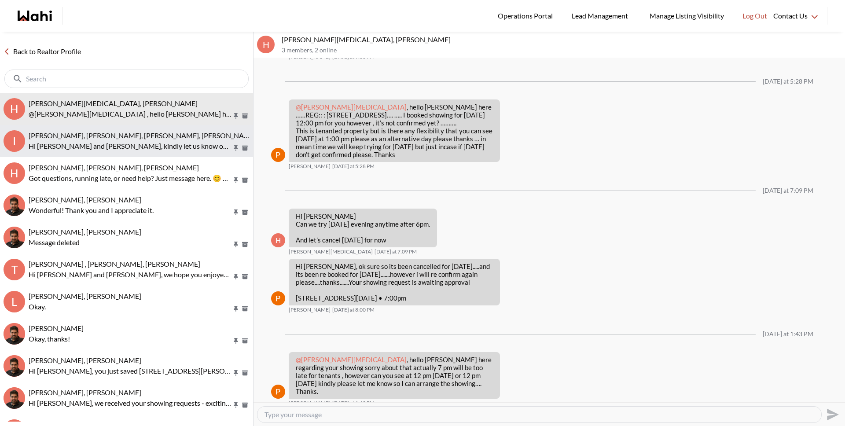
click at [90, 127] on button "I Irina Krasyuk, Kseniya Krasyuk, Michelle, Faraz Hi Irina and Kseniya, kindly …" at bounding box center [126, 141] width 253 height 32
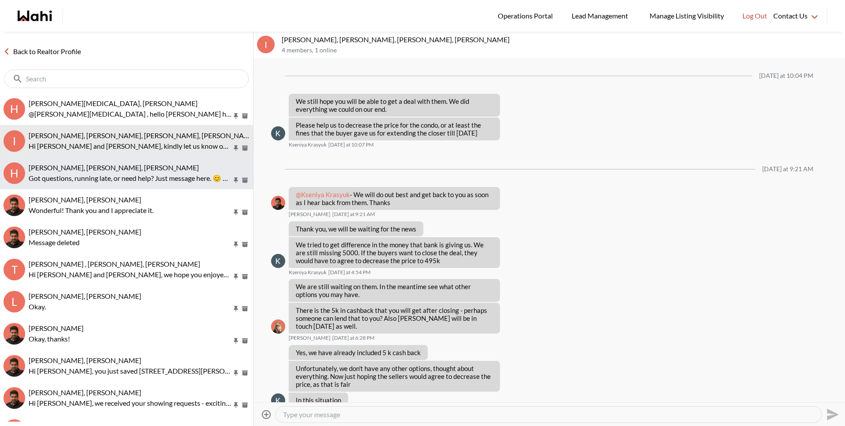
scroll to position [584, 0]
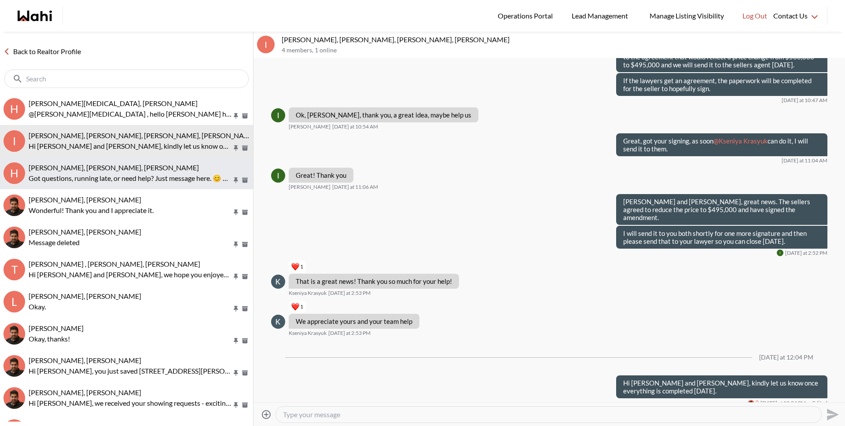
click at [93, 174] on p "Got questions, running late, or need help? Just message here. 😊 Here’s a quick …" at bounding box center [130, 178] width 203 height 11
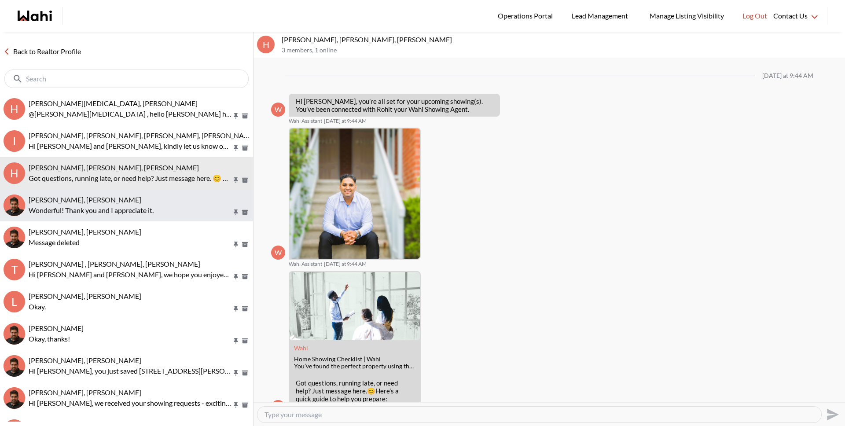
scroll to position [31, 0]
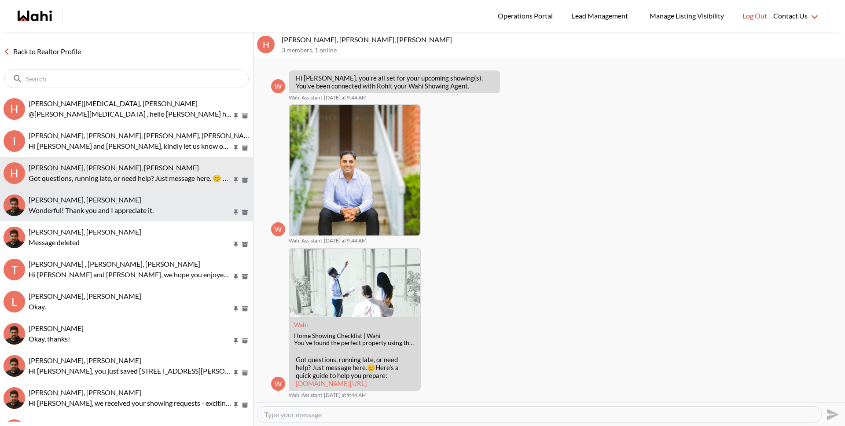
click at [95, 203] on span "Caroline Madelar, Faraz" at bounding box center [85, 199] width 113 height 8
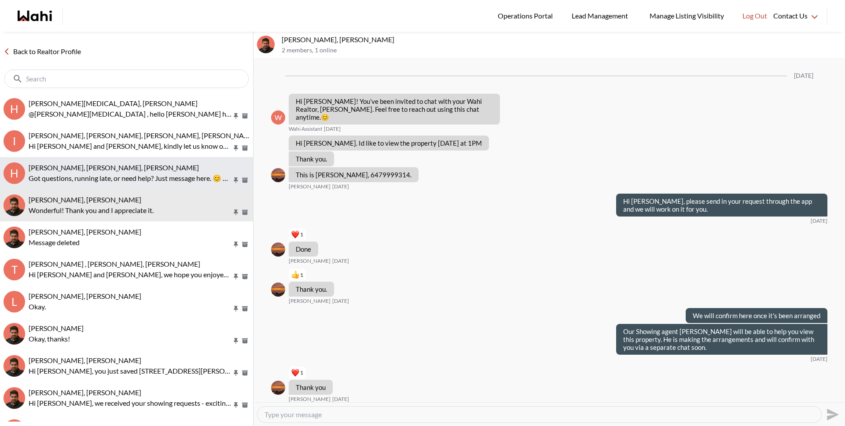
scroll to position [446, 0]
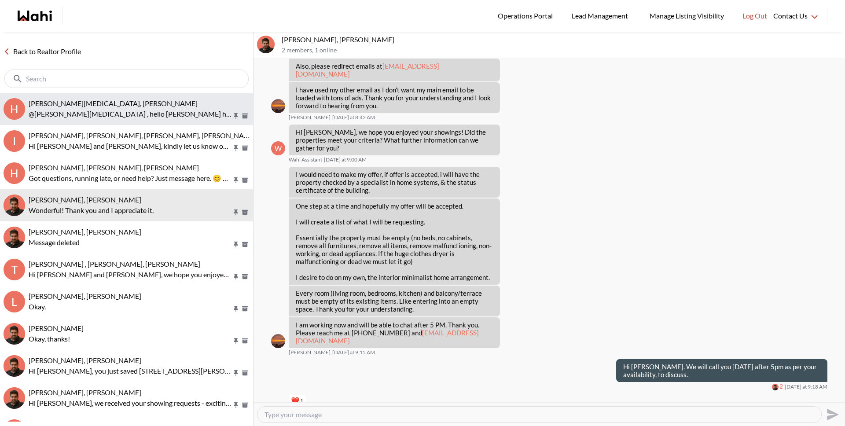
click at [94, 113] on p "@Habon Muse , hello Habon Paul here regarding your showing sorry about that act…" at bounding box center [130, 114] width 203 height 11
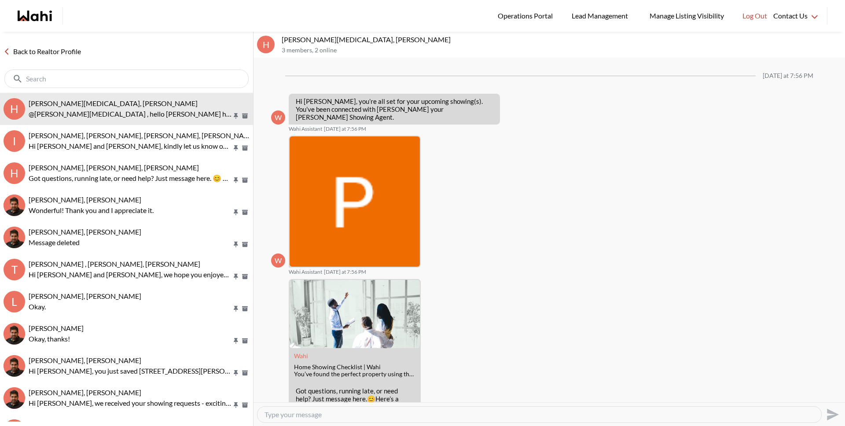
scroll to position [494, 0]
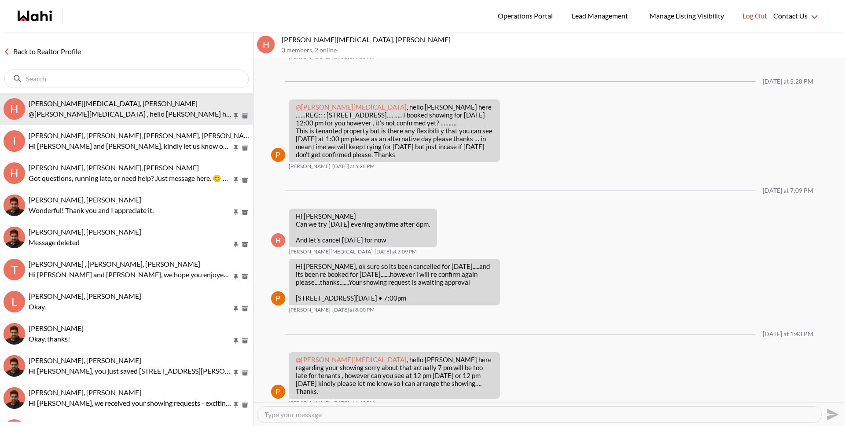
click at [70, 49] on link "Back to Realtor Profile" at bounding box center [42, 51] width 85 height 11
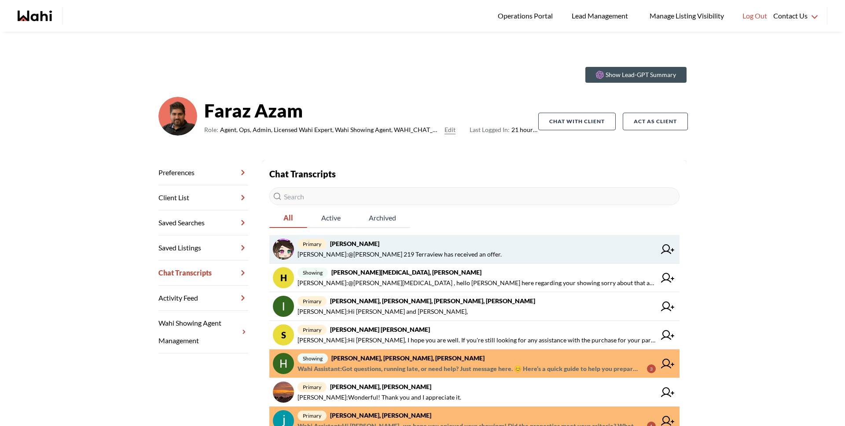
click at [385, 246] on span "primary liuhong chen, Faraz" at bounding box center [477, 244] width 358 height 11
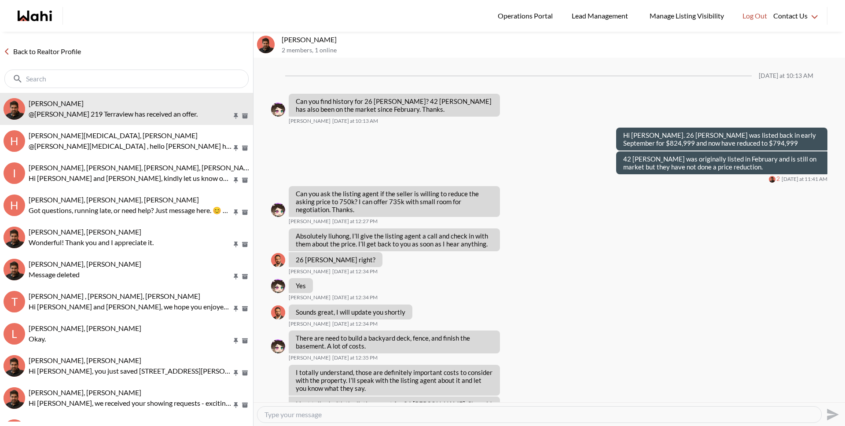
scroll to position [593, 0]
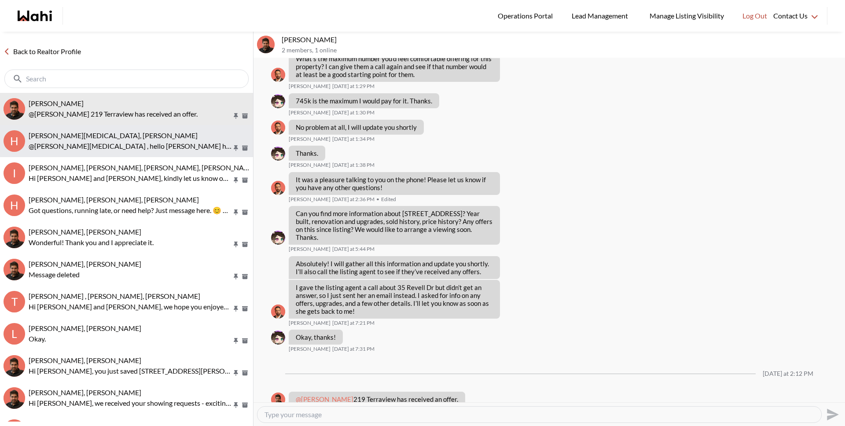
click at [147, 155] on button "H Habon Muse, Paul, Faraz @Habon Muse , hello Habon Paul here regarding your sh…" at bounding box center [126, 141] width 253 height 32
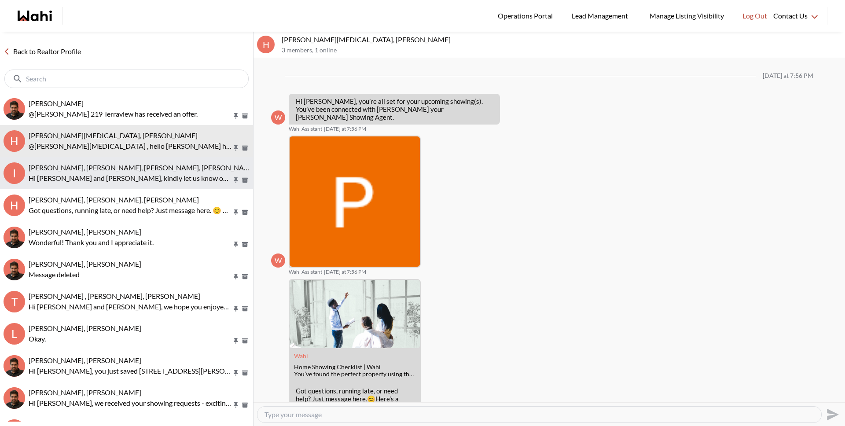
scroll to position [494, 0]
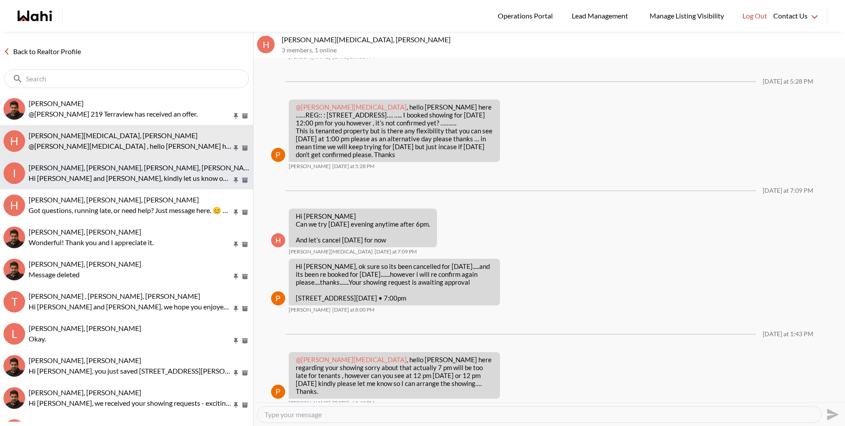
click at [139, 172] on div "[PERSON_NAME], [PERSON_NAME], [PERSON_NAME], [PERSON_NAME]" at bounding box center [139, 167] width 221 height 9
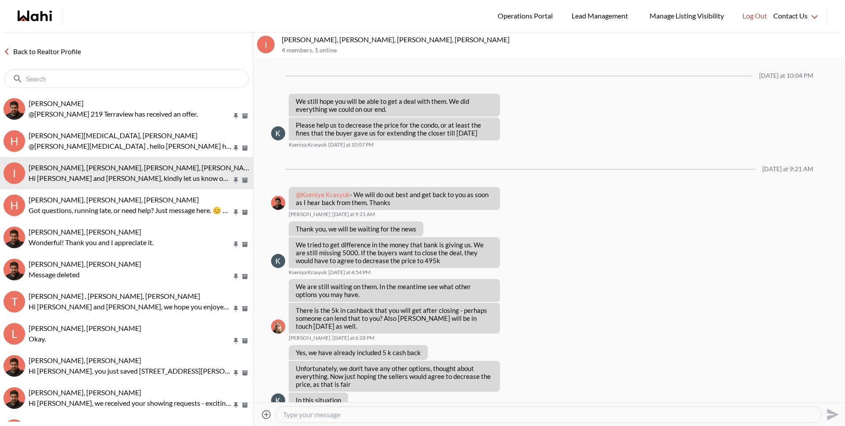
scroll to position [584, 0]
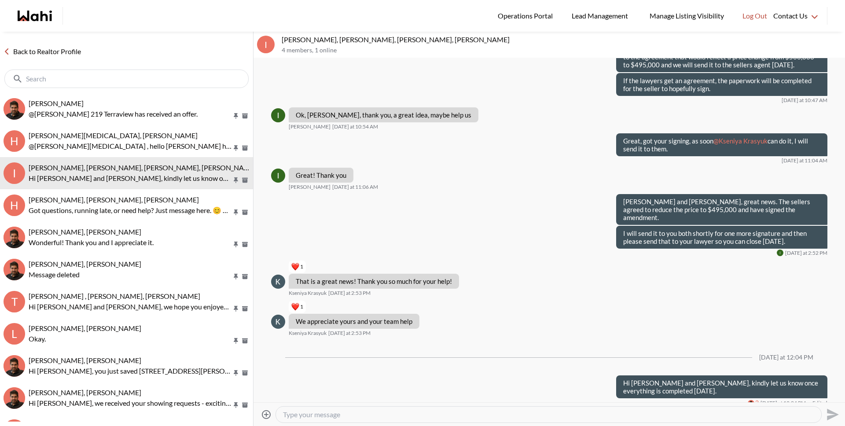
click at [71, 55] on link "Back to Realtor Profile" at bounding box center [42, 51] width 85 height 11
